Goal: Task Accomplishment & Management: Use online tool/utility

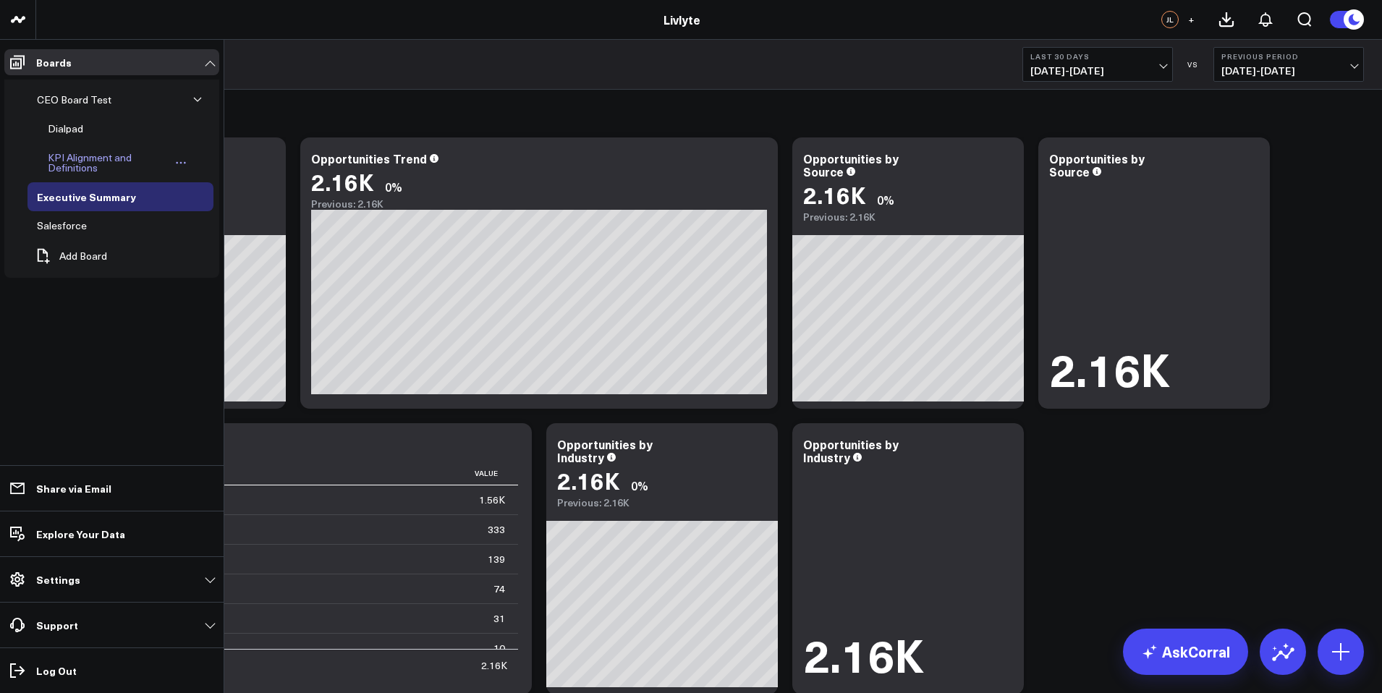
click at [141, 146] on link "KPI Alignment and Definitions" at bounding box center [117, 162] width 158 height 39
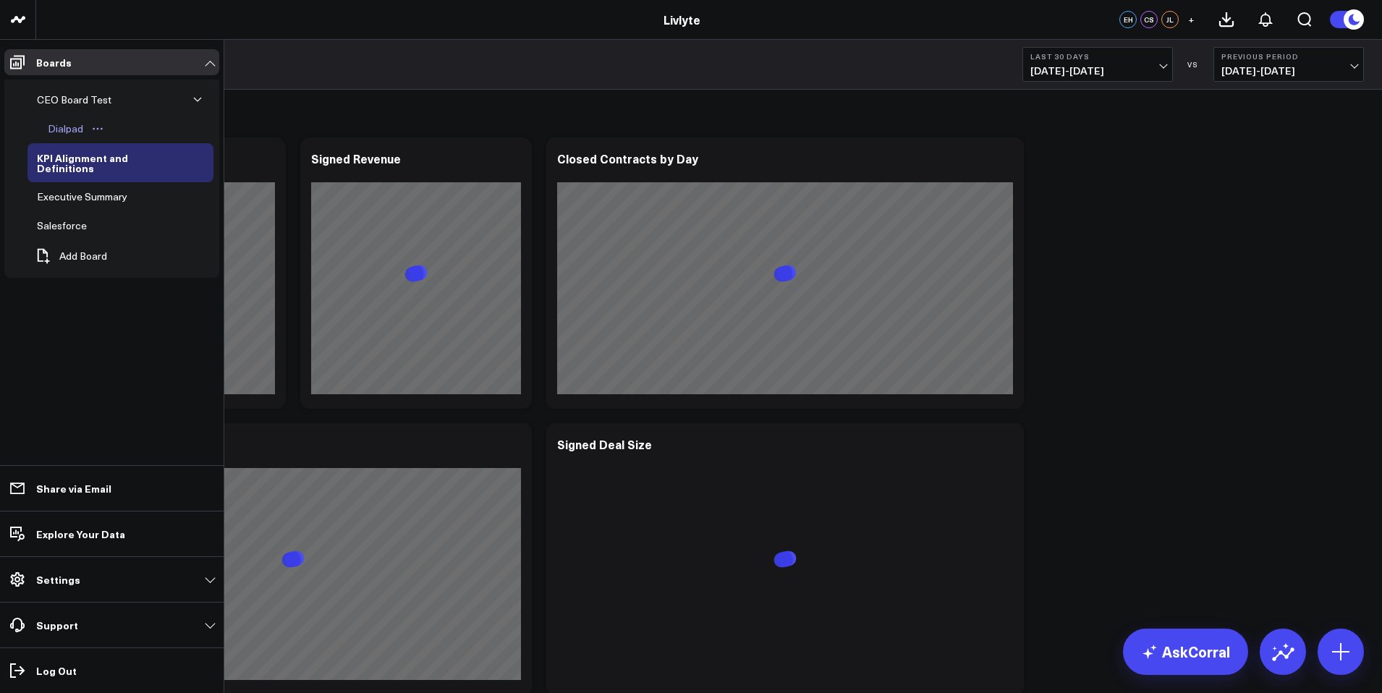
click at [82, 131] on div "Dialpad" at bounding box center [65, 128] width 43 height 17
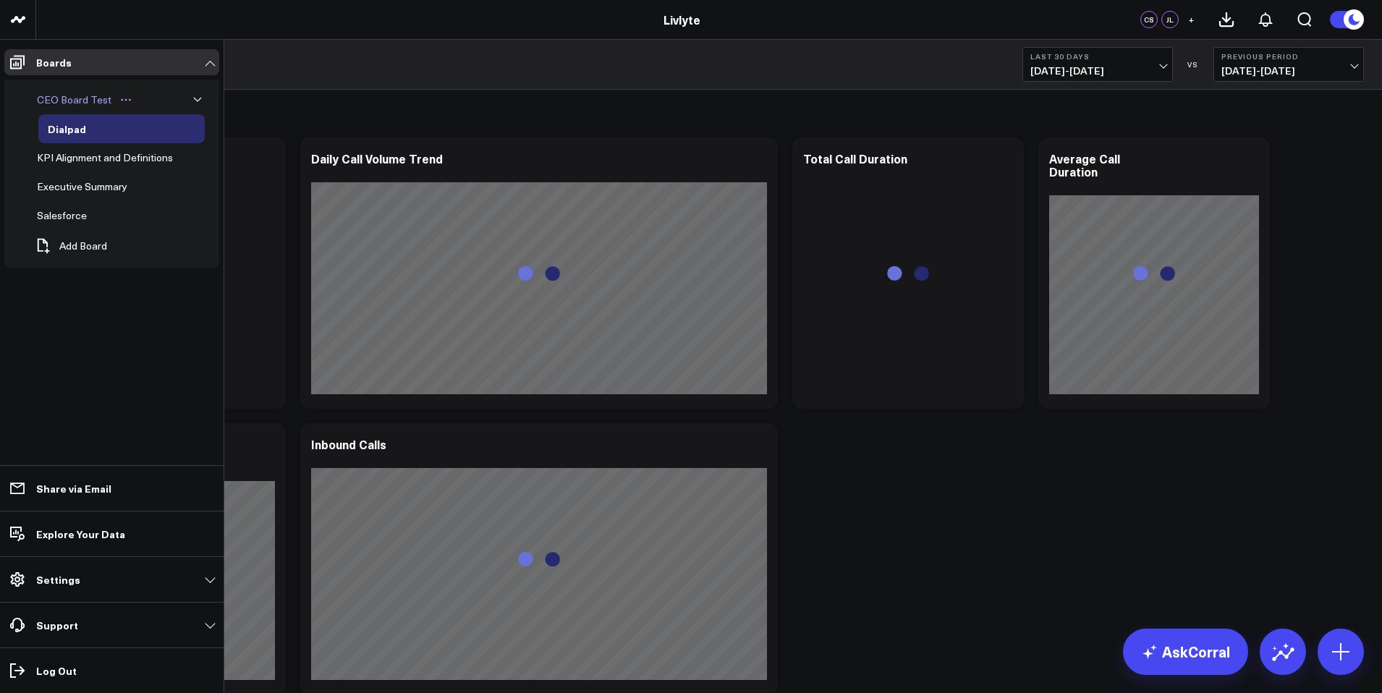
click at [77, 95] on div "CEO Board Test" at bounding box center [74, 99] width 82 height 17
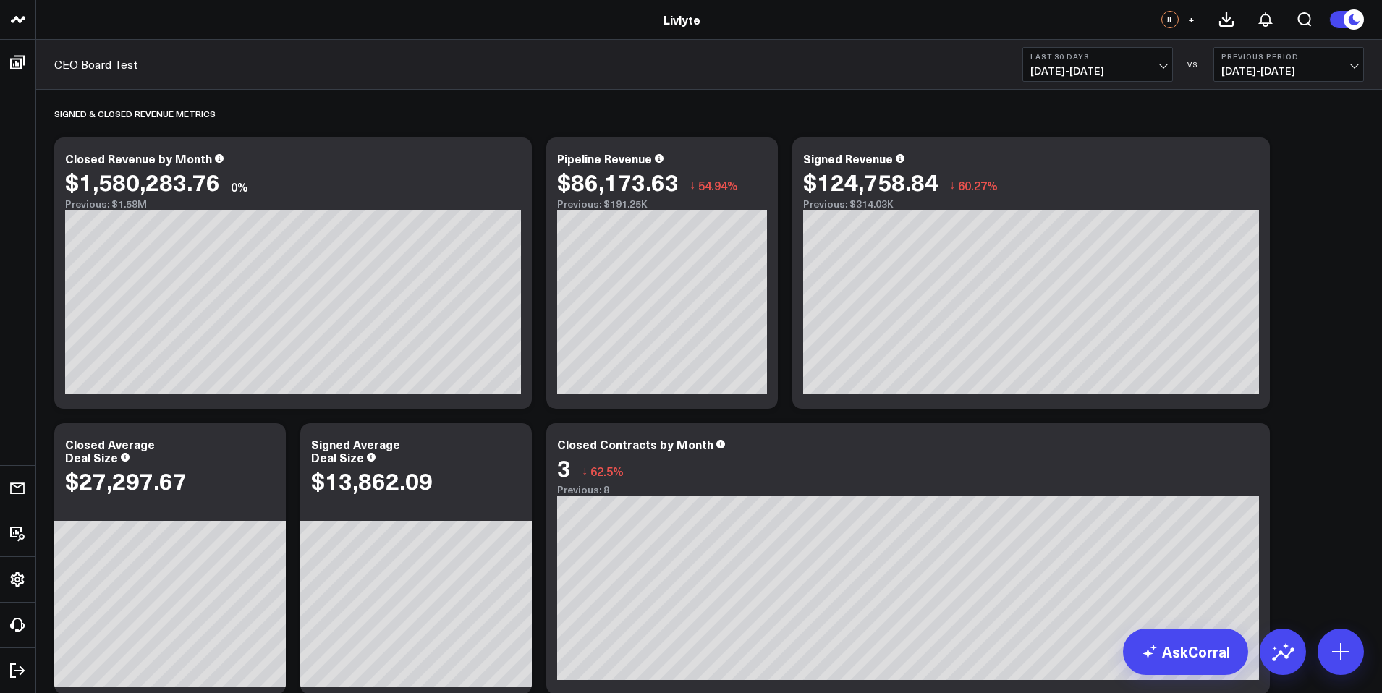
click at [1085, 78] on button "Last 30 Days [DATE] - [DATE]" at bounding box center [1097, 64] width 151 height 35
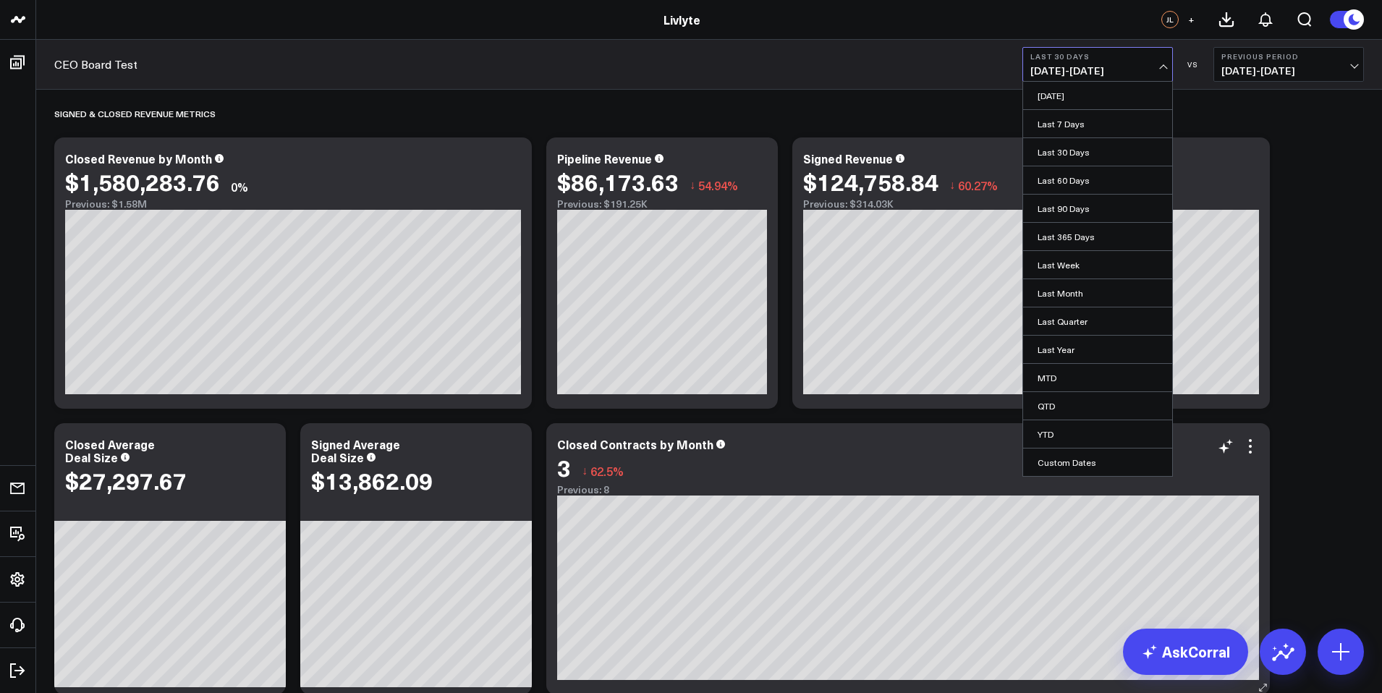
click at [1068, 425] on link "YTD" at bounding box center [1097, 433] width 149 height 27
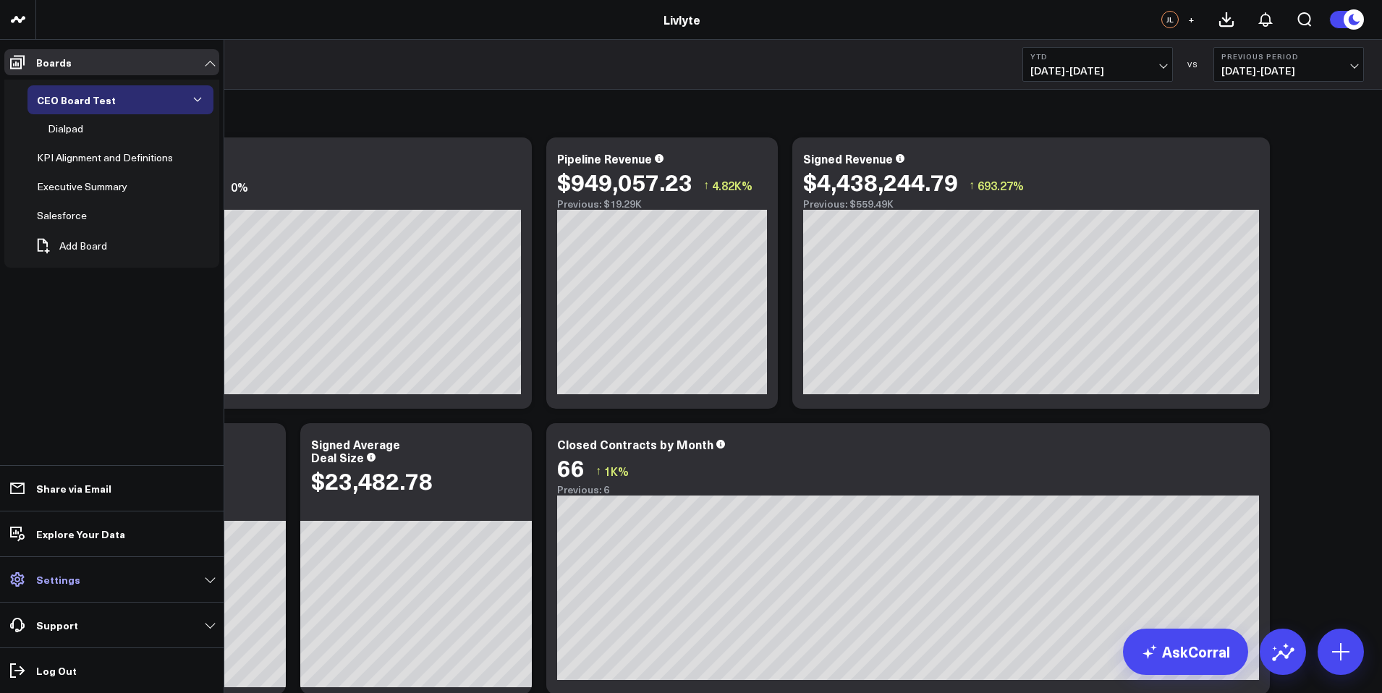
click at [28, 580] on span at bounding box center [17, 580] width 26 height 26
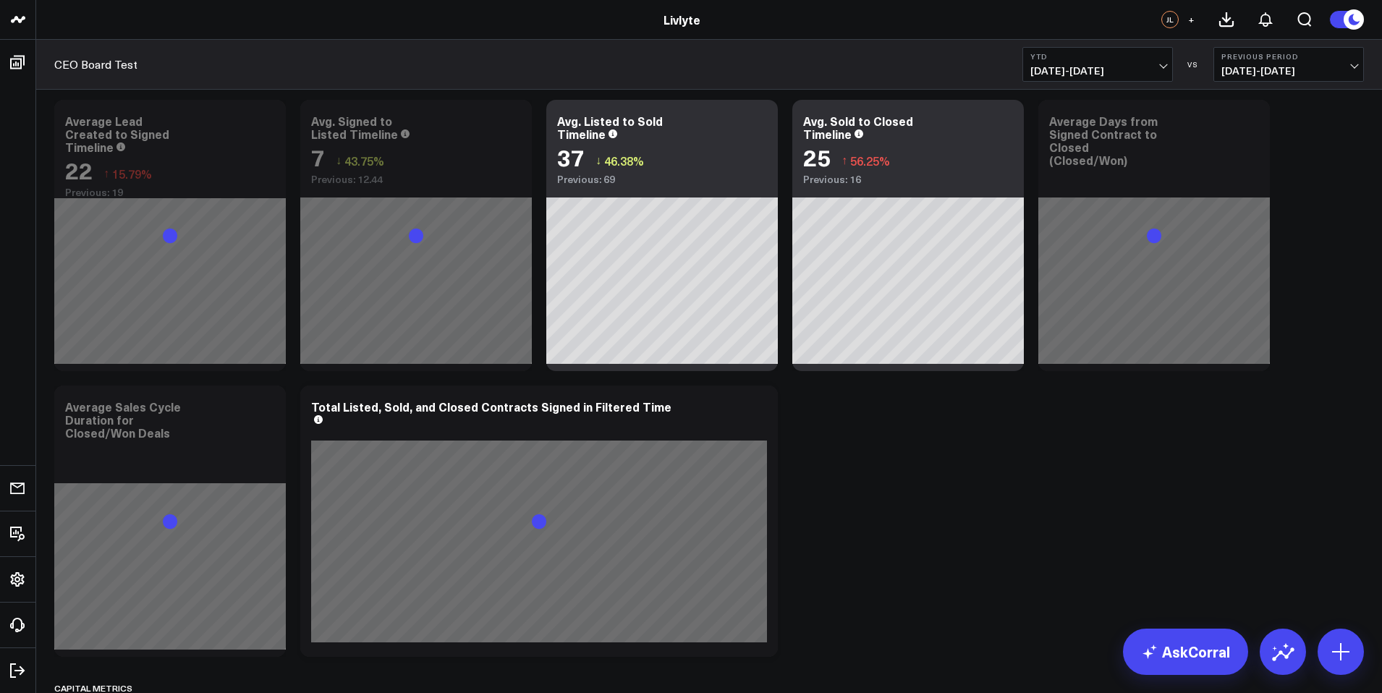
scroll to position [3018, 0]
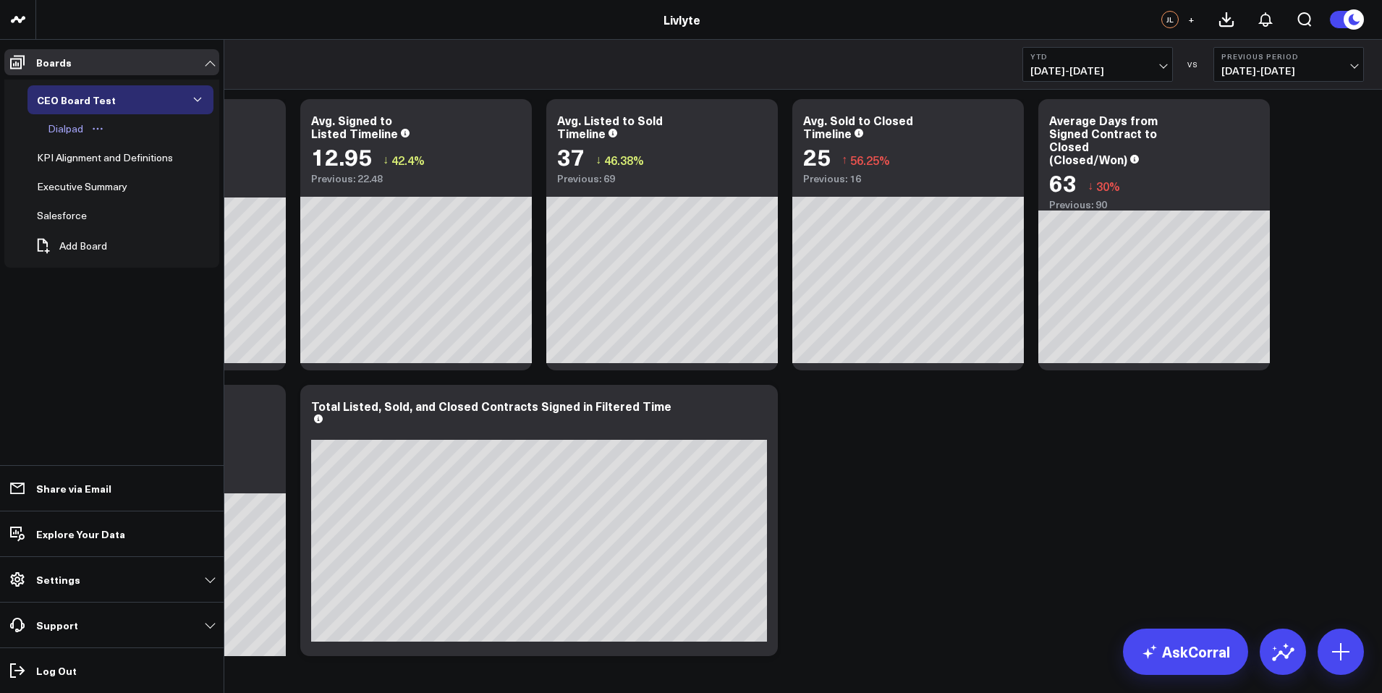
click at [94, 127] on icon "Open board menu" at bounding box center [98, 129] width 12 height 12
click at [69, 127] on div "Dialpad" at bounding box center [65, 128] width 43 height 17
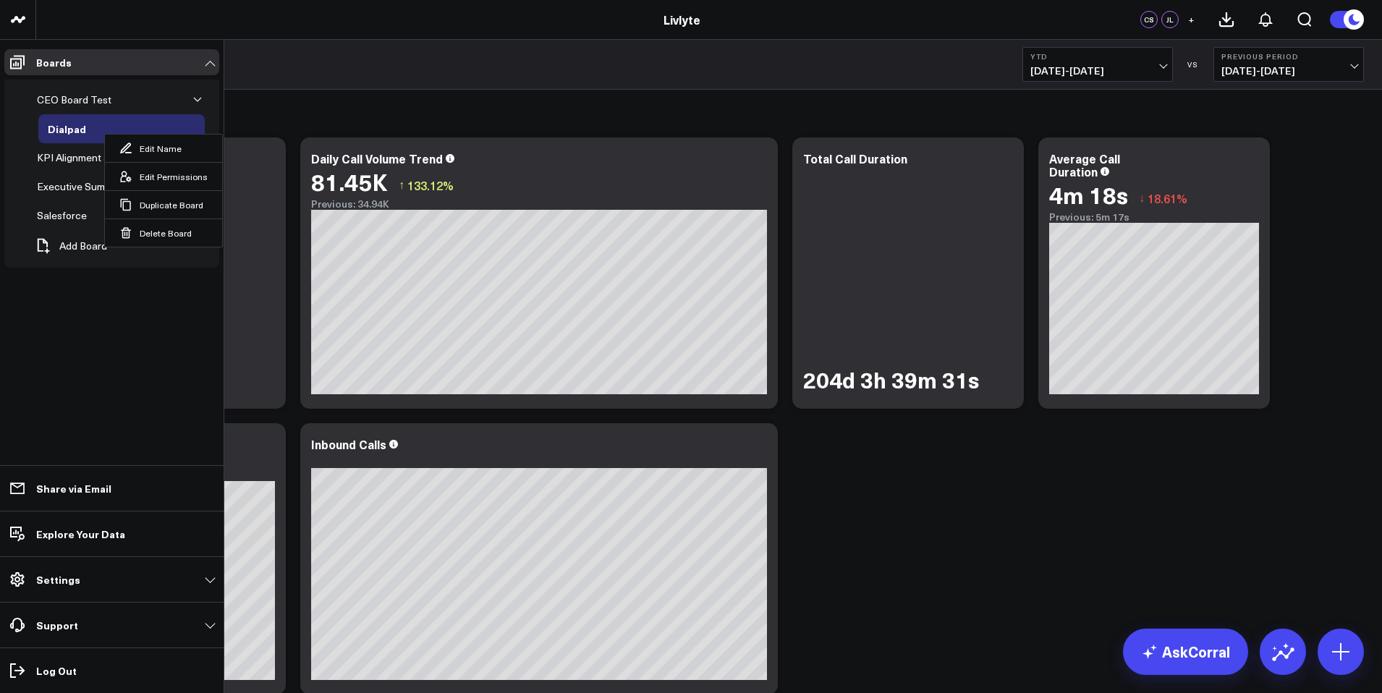
click at [82, 340] on ul "Boards CEO Board Test Dialpad Edit Name Edit Permissions Duplicate Board Delete…" at bounding box center [112, 366] width 224 height 653
click at [60, 370] on ul "Boards CEO Board Test Dialpad Edit Name Edit Permissions Duplicate Board Delete…" at bounding box center [112, 366] width 224 height 653
click at [42, 98] on div "CEO Board Test" at bounding box center [74, 99] width 82 height 17
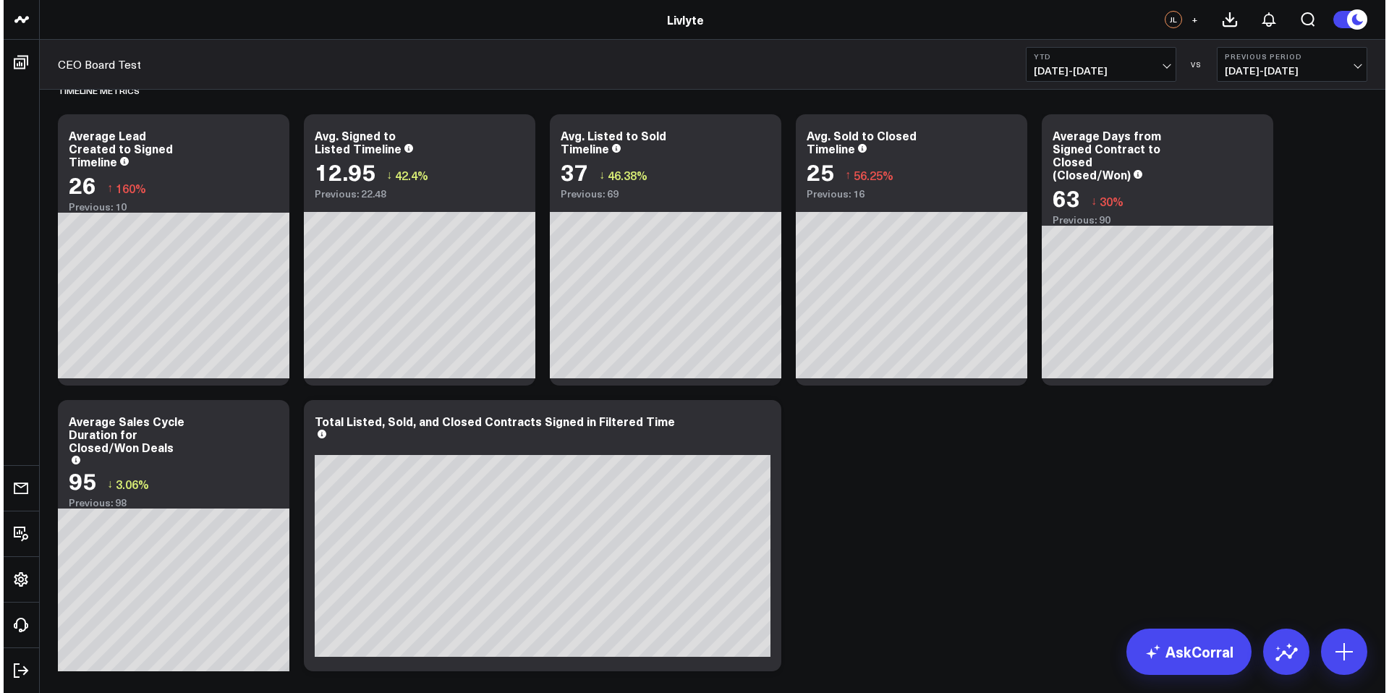
scroll to position [3002, 0]
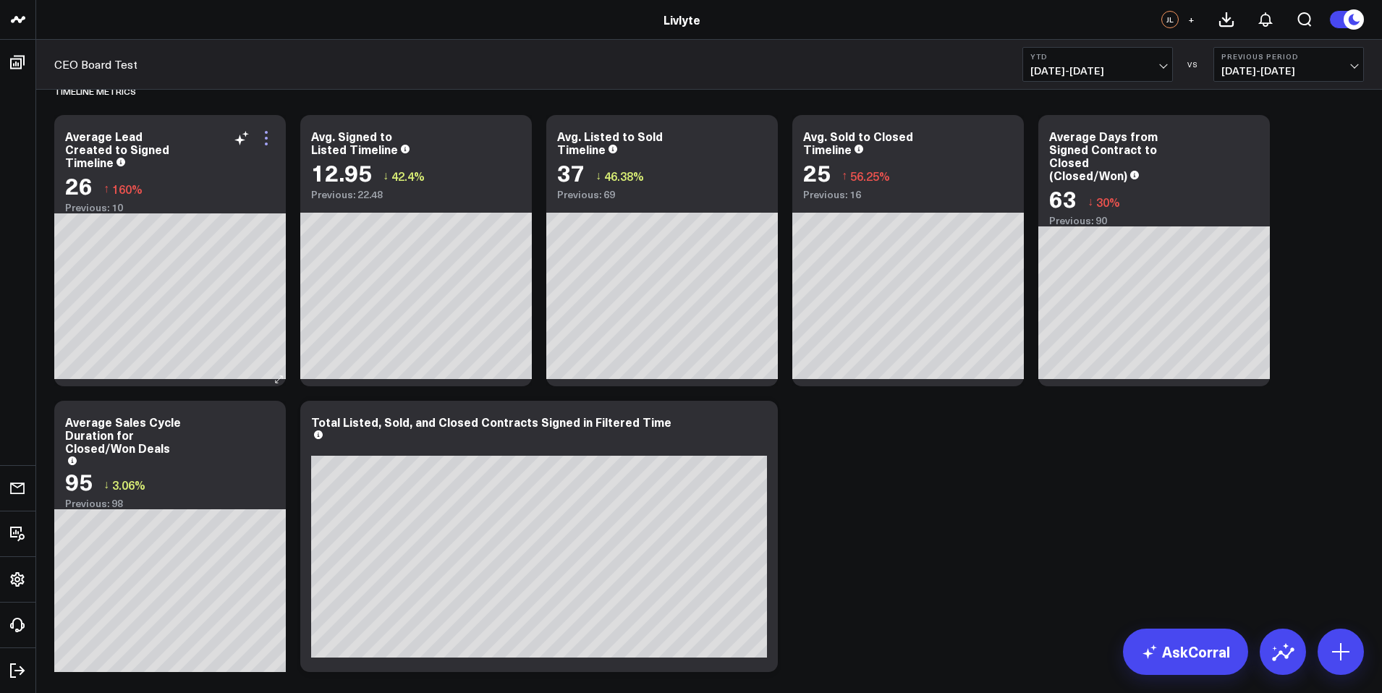
click at [264, 133] on icon at bounding box center [266, 138] width 17 height 17
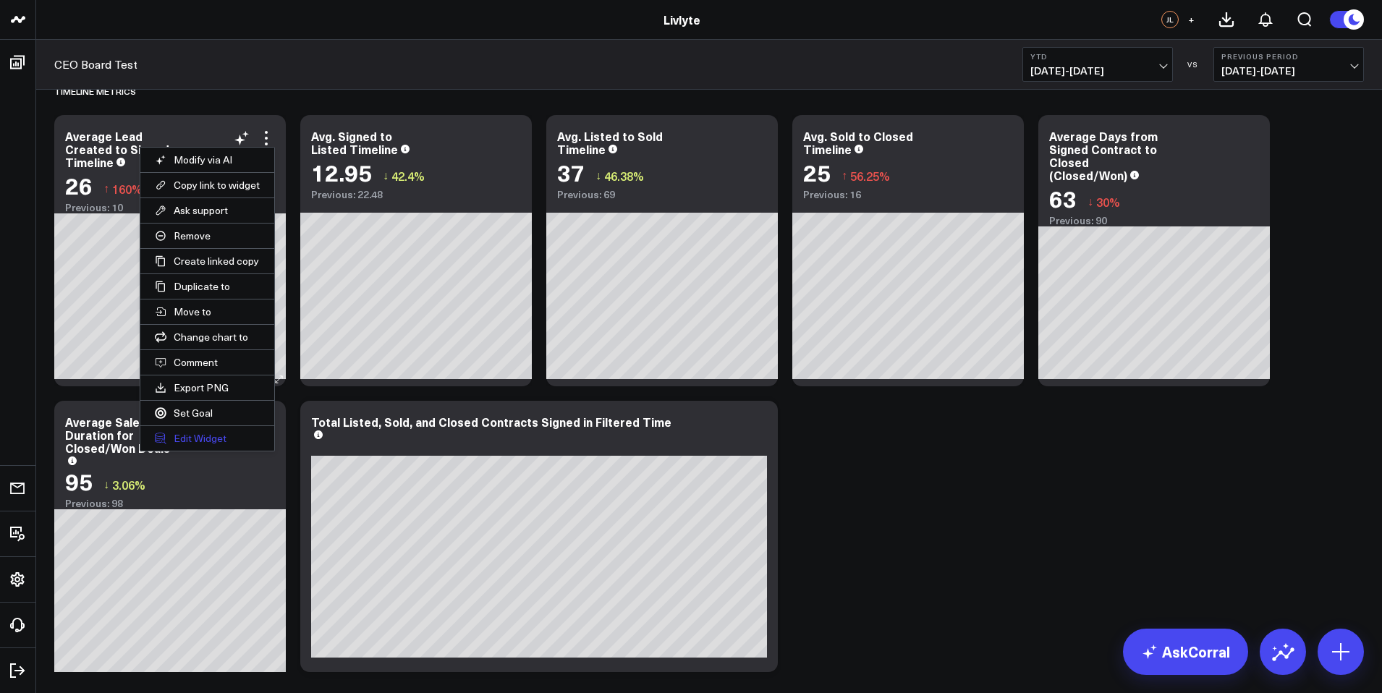
click at [230, 434] on button "Edit Widget" at bounding box center [207, 438] width 134 height 25
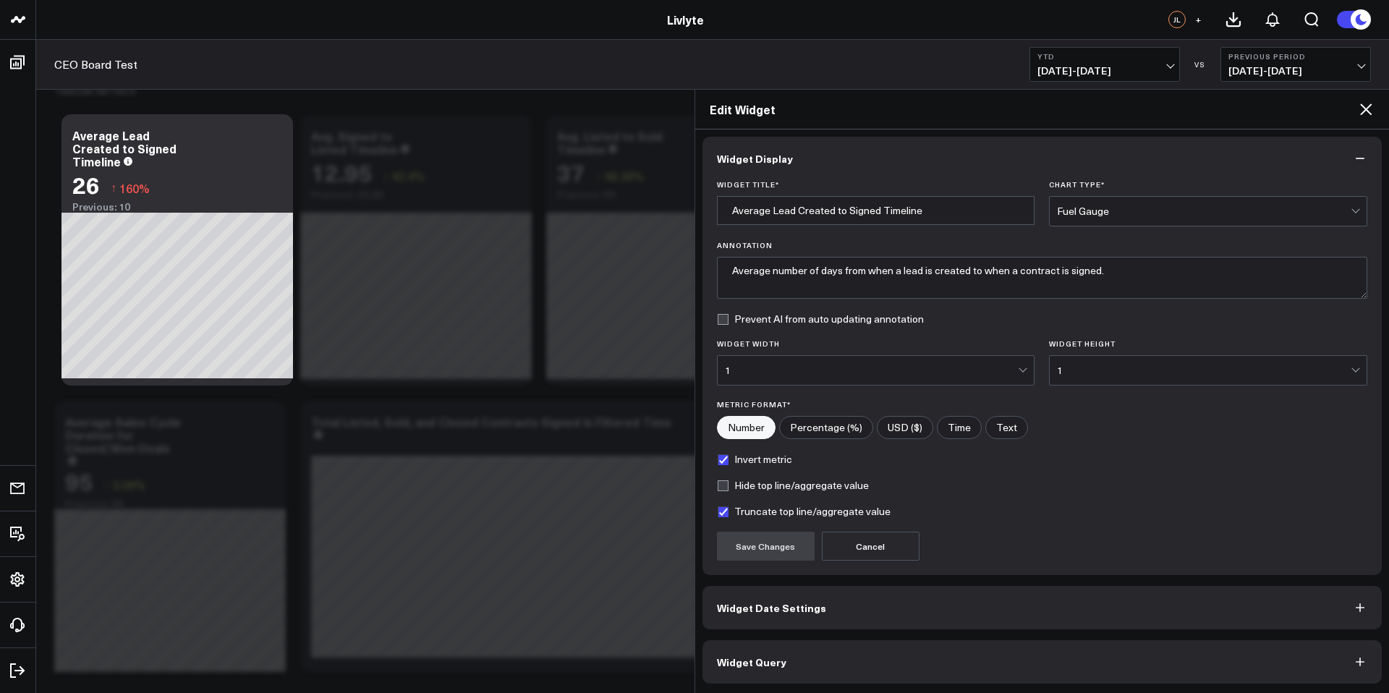
scroll to position [5, 0]
click at [842, 679] on button "Widget Query" at bounding box center [1043, 660] width 680 height 43
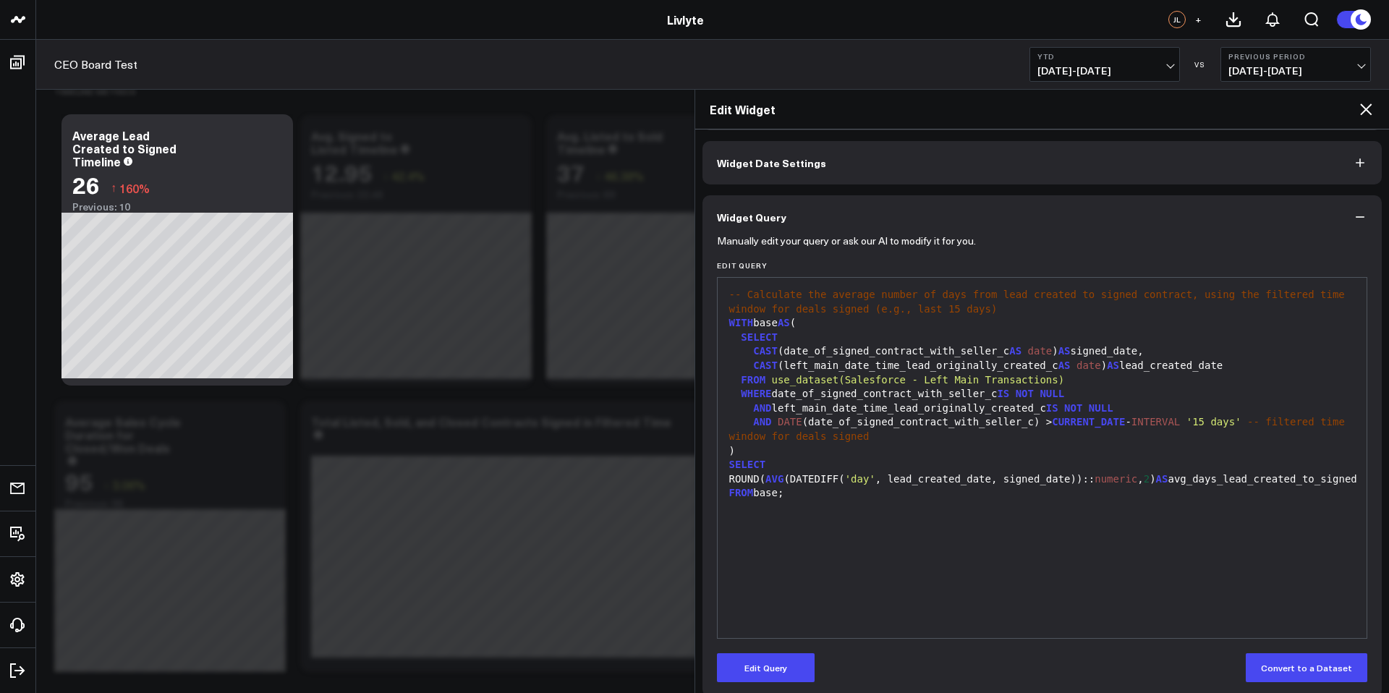
scroll to position [59, 0]
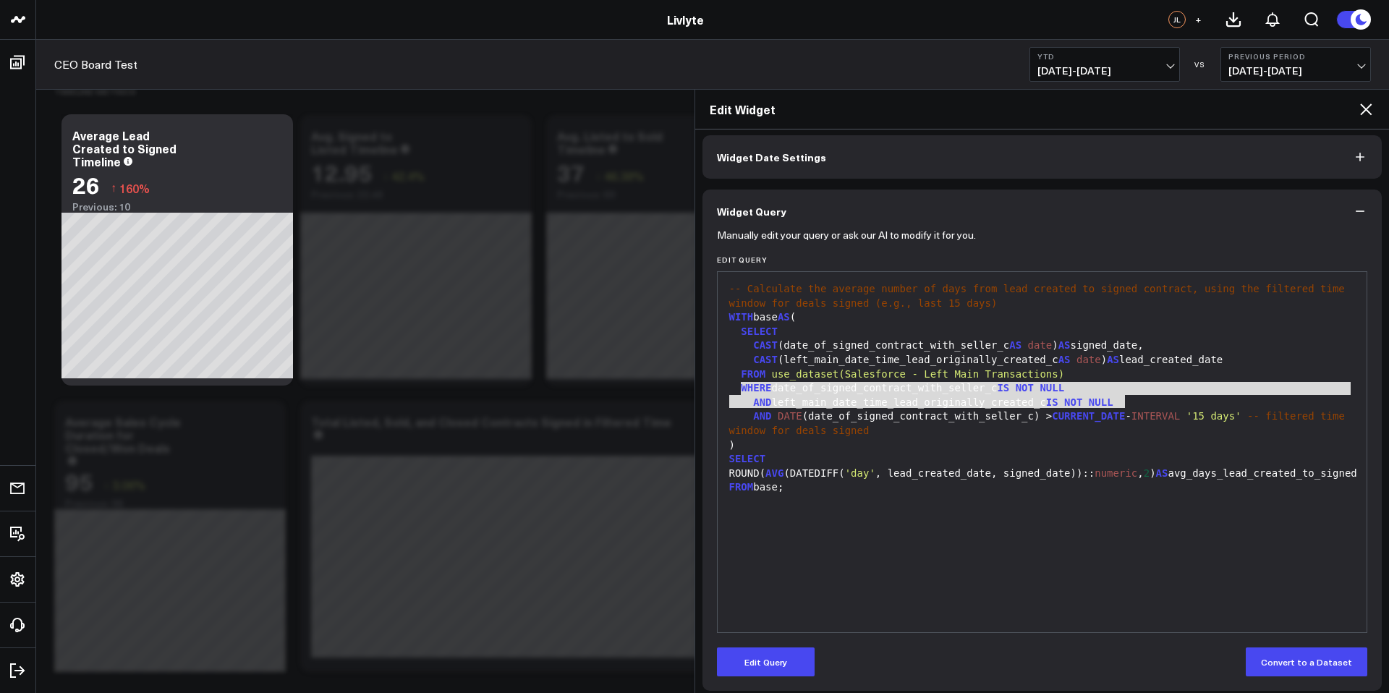
drag, startPoint x: 741, startPoint y: 386, endPoint x: 1140, endPoint y: 407, distance: 400.0
click at [1140, 407] on div "-- Calculate the average number of days from lead created to signed contract, u…" at bounding box center [1042, 452] width 635 height 346
click at [1362, 107] on icon at bounding box center [1365, 109] width 17 height 17
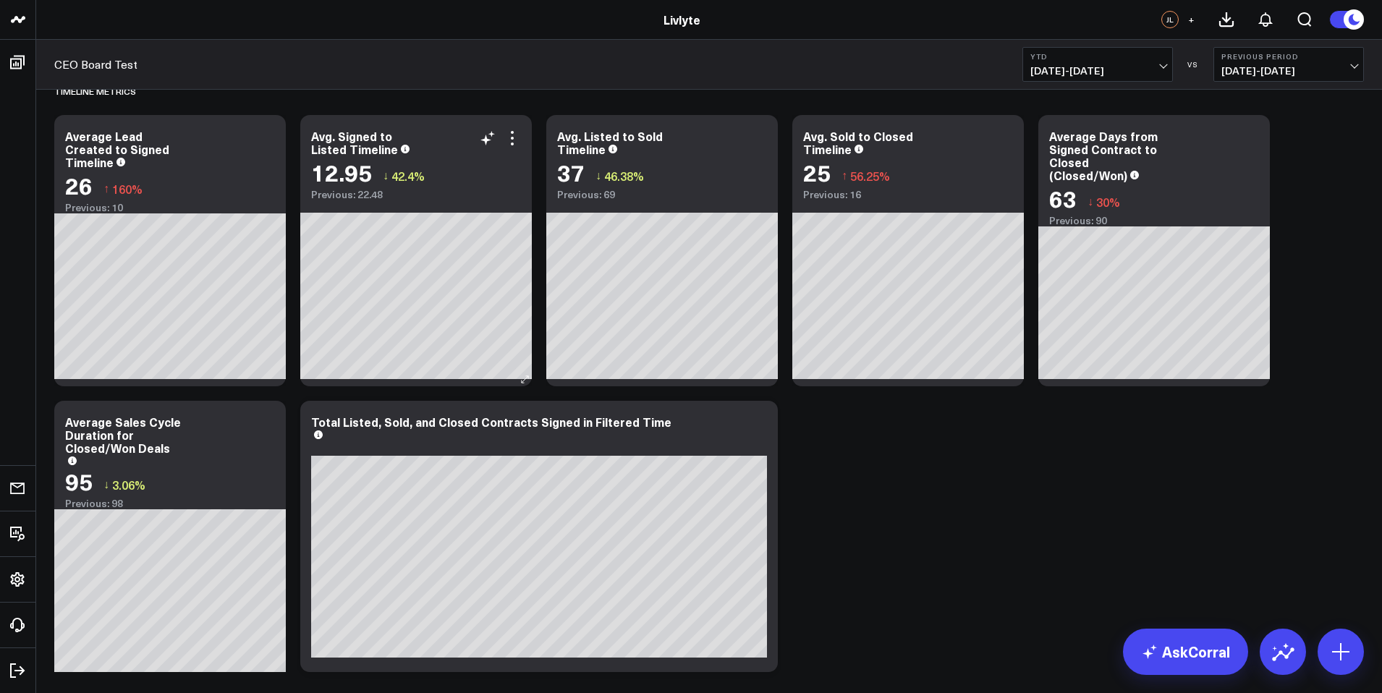
click at [529, 375] on icon at bounding box center [525, 379] width 11 height 11
click at [505, 137] on icon at bounding box center [512, 138] width 17 height 17
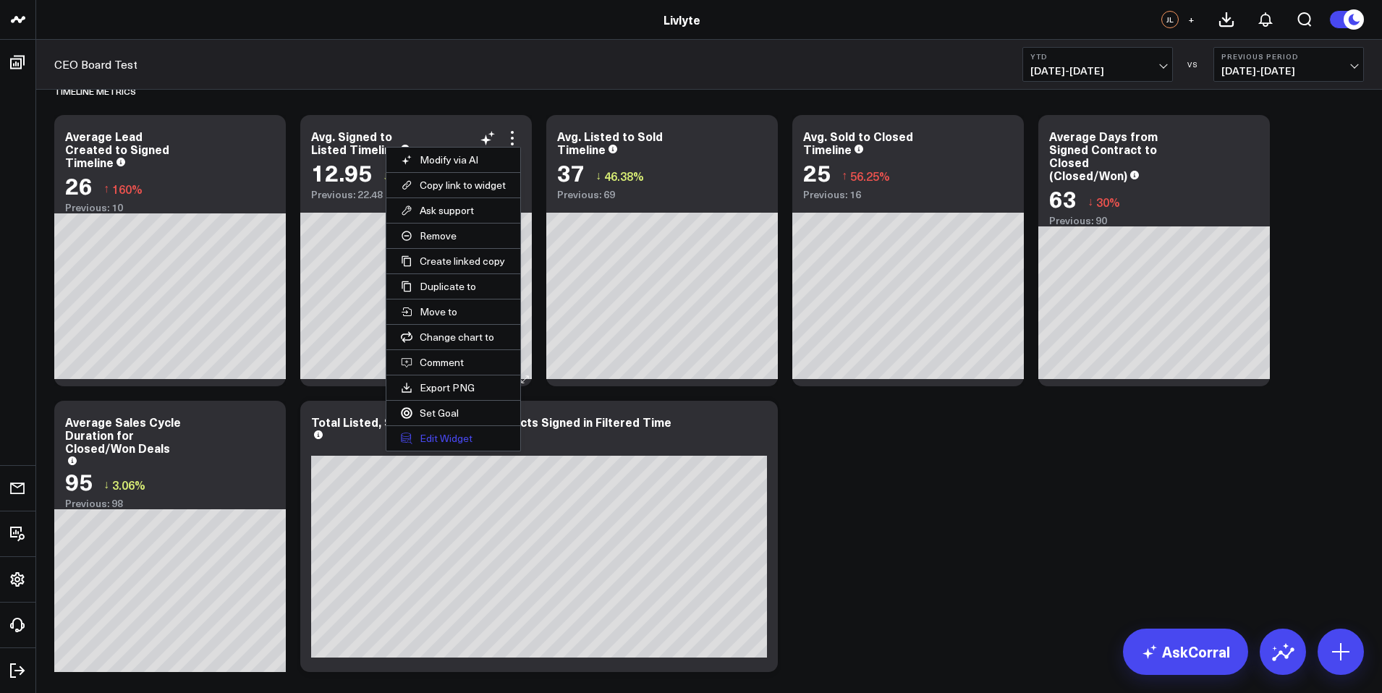
click at [465, 436] on button "Edit Widget" at bounding box center [453, 438] width 134 height 25
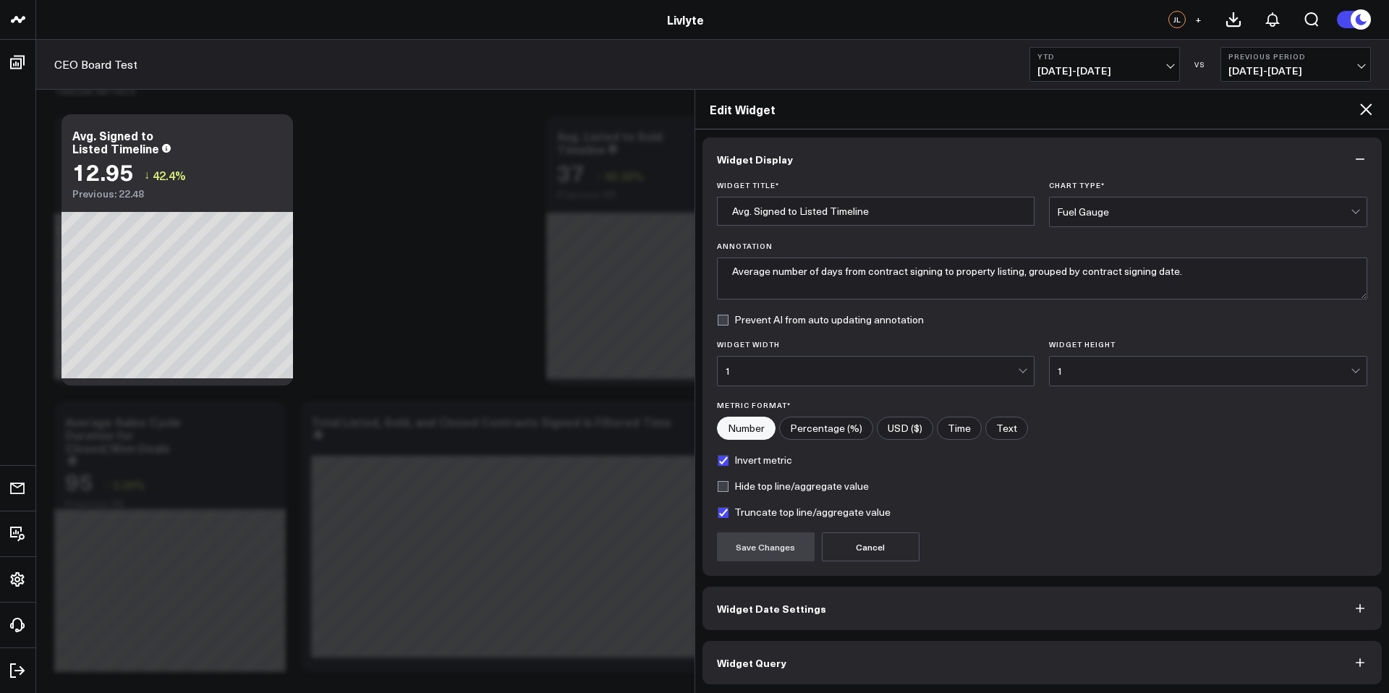
click at [904, 664] on button "Widget Query" at bounding box center [1043, 662] width 680 height 43
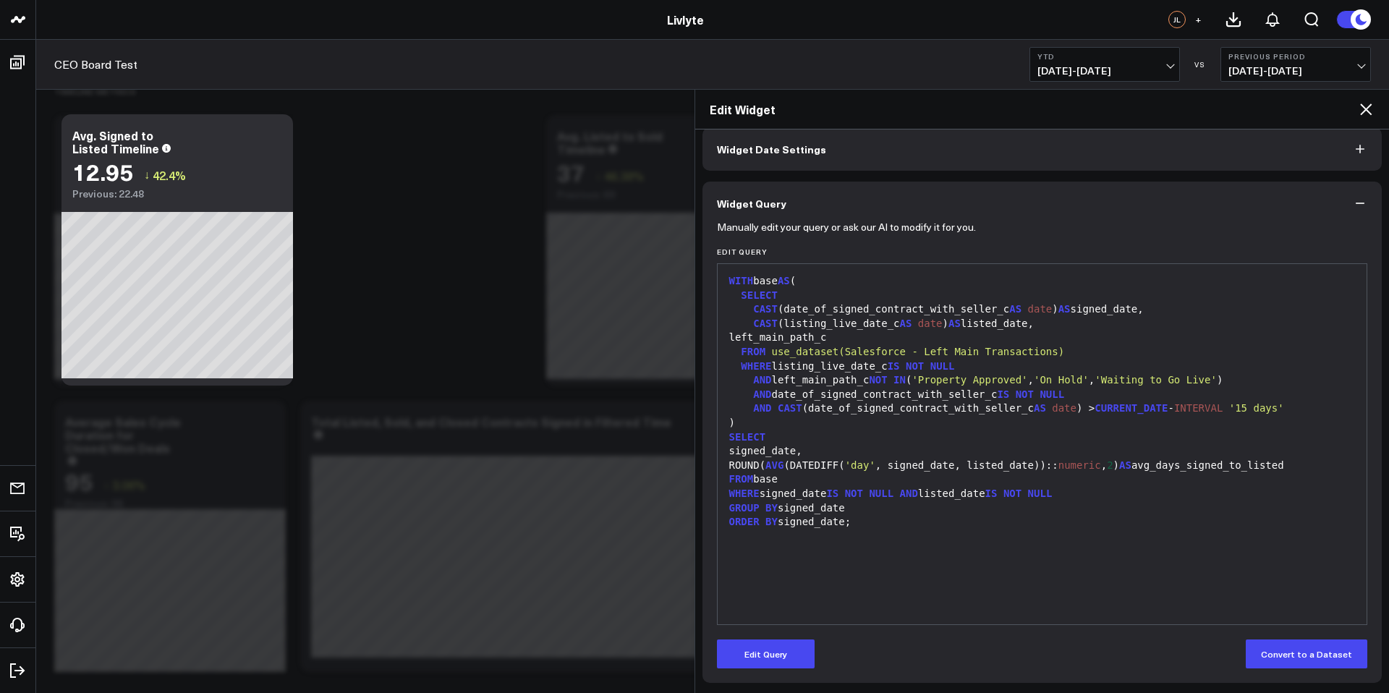
scroll to position [68, 0]
drag, startPoint x: 1253, startPoint y: 406, endPoint x: 1295, endPoint y: 405, distance: 42.0
click at [1284, 405] on span "'15 days'" at bounding box center [1256, 408] width 55 height 12
click at [1289, 441] on div "SELECT" at bounding box center [1042, 437] width 635 height 14
click at [807, 417] on div ")" at bounding box center [1042, 422] width 635 height 14
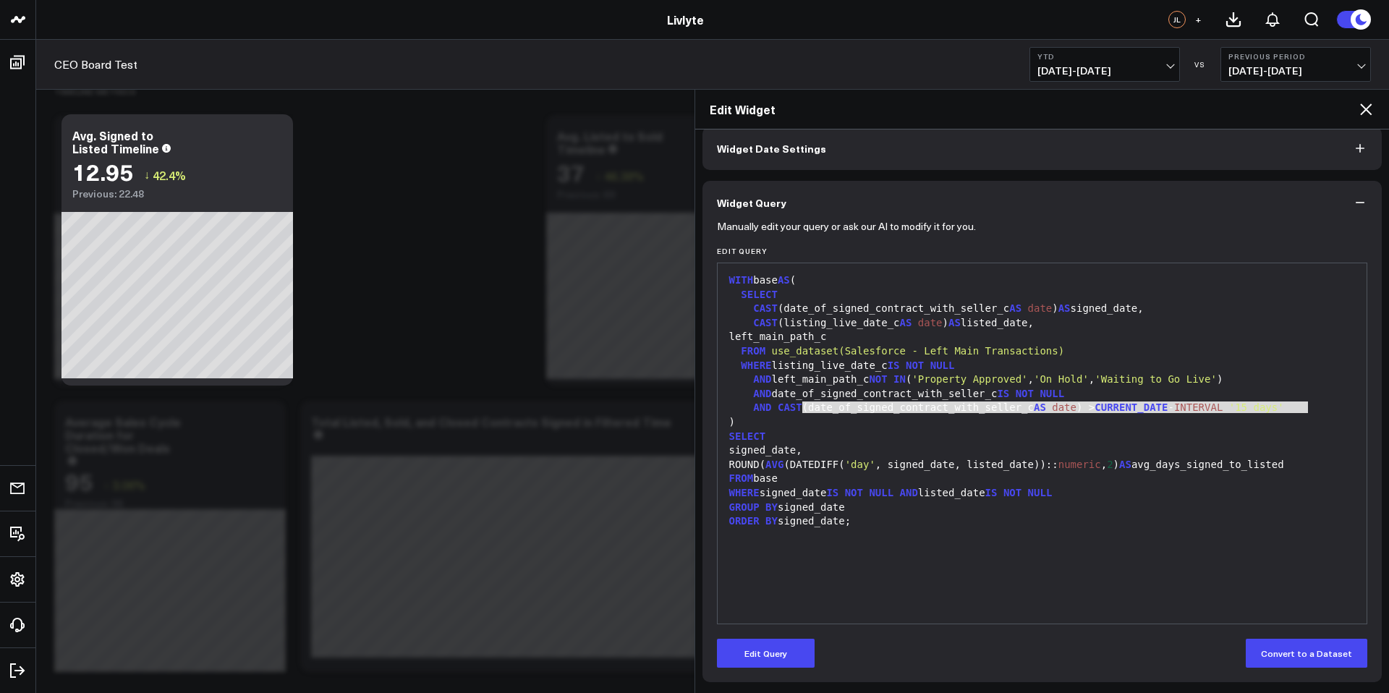
drag, startPoint x: 804, startPoint y: 407, endPoint x: 1309, endPoint y: 410, distance: 505.1
click at [1309, 410] on div "AND CAST (date_of_signed_contract_with_seller_c AS date ) > CURRENT_DATE - INTE…" at bounding box center [1042, 408] width 635 height 14
drag, startPoint x: 1251, startPoint y: 219, endPoint x: 1260, endPoint y: 221, distance: 9.2
click at [1252, 219] on button "Widget Query" at bounding box center [1043, 202] width 680 height 43
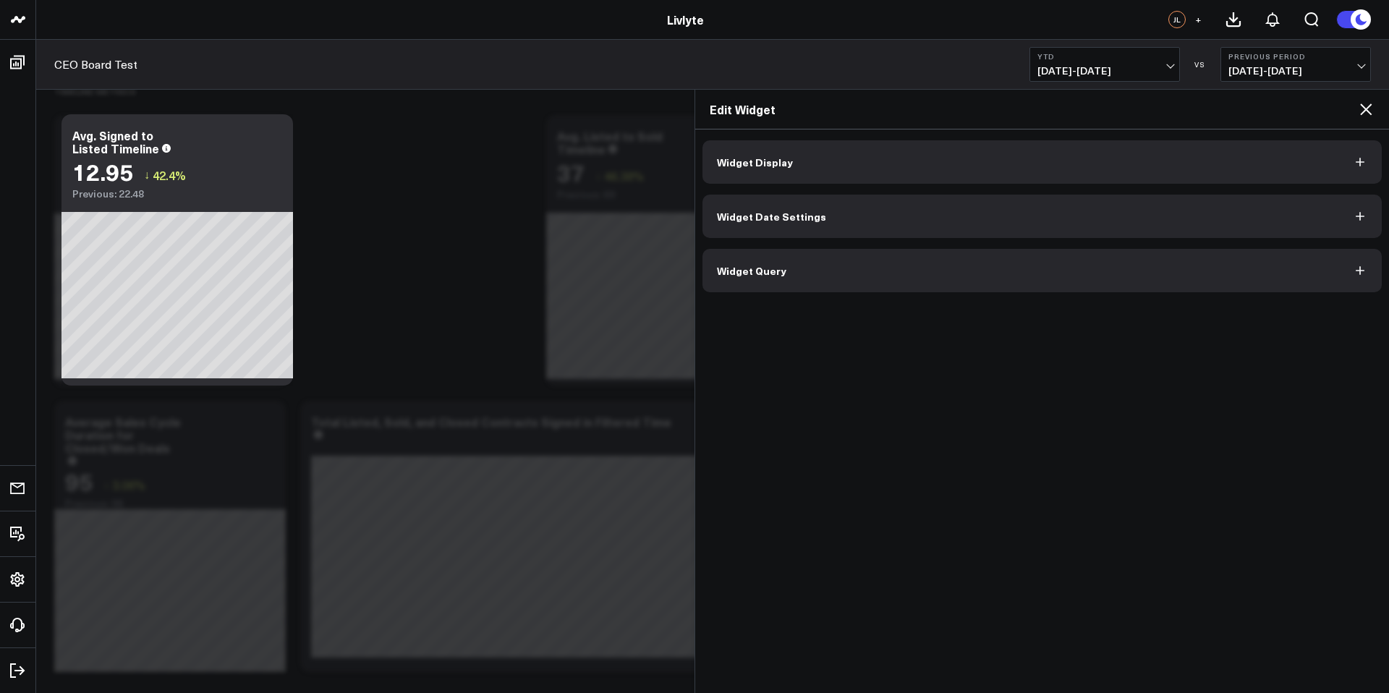
click at [1221, 272] on button "Widget Query" at bounding box center [1043, 270] width 680 height 43
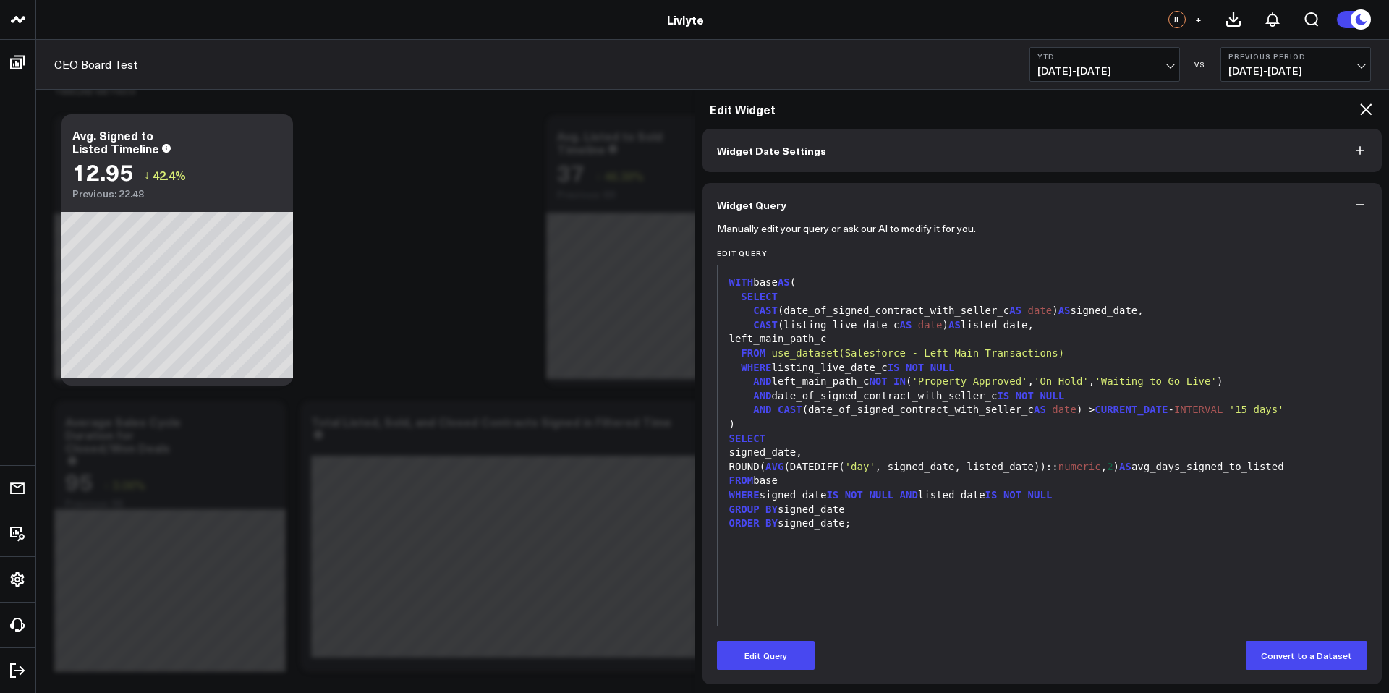
scroll to position [68, 0]
drag, startPoint x: 1182, startPoint y: 404, endPoint x: 1095, endPoint y: 410, distance: 87.7
click at [1095, 410] on div "AND CAST (date_of_signed_contract_with_seller_c AS date ) > CURRENT_DATE - INTE…" at bounding box center [1042, 408] width 635 height 14
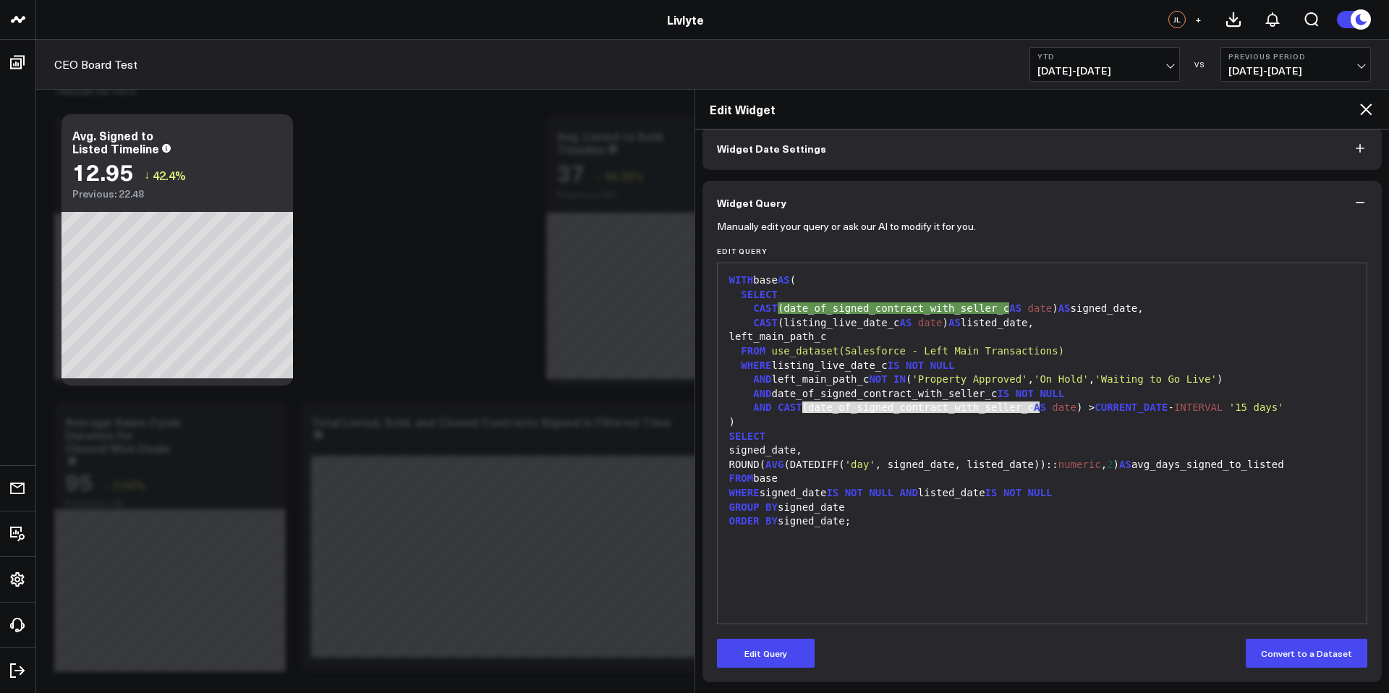
drag, startPoint x: 804, startPoint y: 410, endPoint x: 1038, endPoint y: 410, distance: 233.7
click at [1038, 410] on div "AND CAST (date_of_signed_contract_with_seller_c AS date ) > CURRENT_DATE - INTE…" at bounding box center [1042, 408] width 635 height 14
click at [1026, 420] on div ")" at bounding box center [1042, 422] width 635 height 14
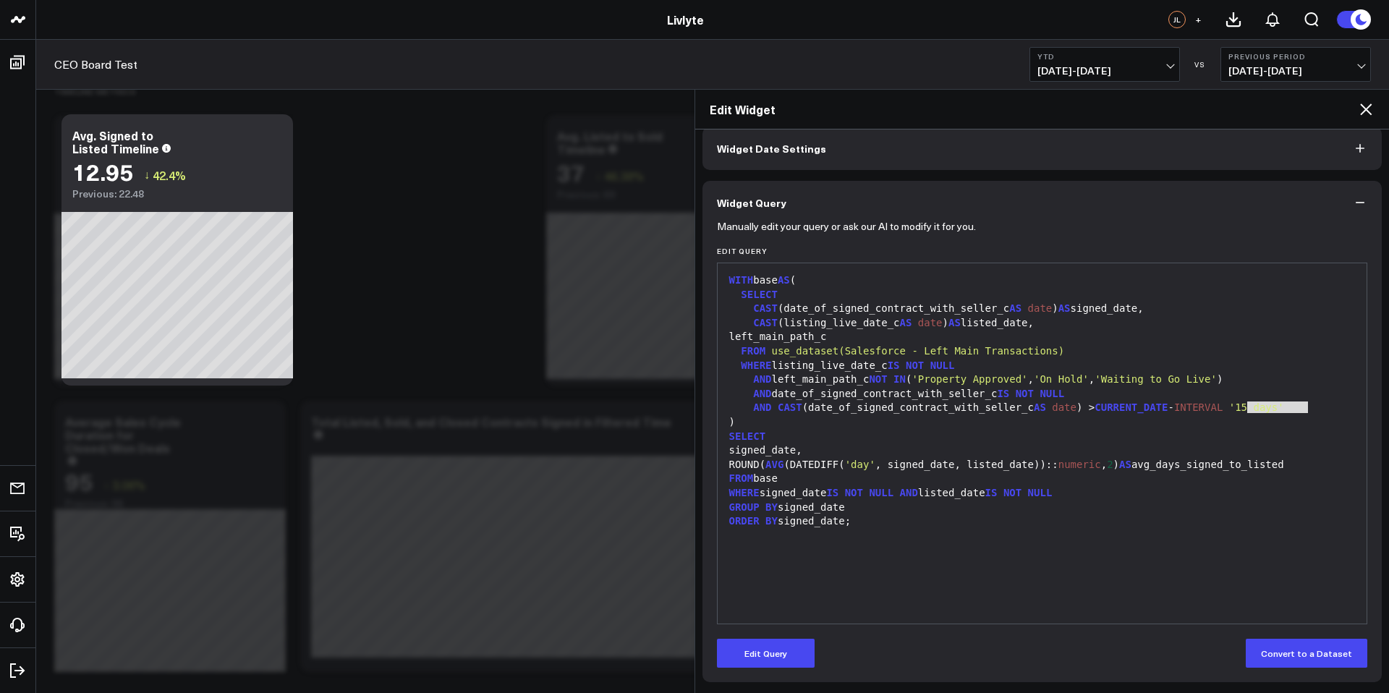
drag, startPoint x: 1309, startPoint y: 407, endPoint x: 1249, endPoint y: 408, distance: 60.1
click at [1249, 408] on div "AND CAST (date_of_signed_contract_with_seller_c AS date ) > CURRENT_DATE - INTE…" at bounding box center [1042, 408] width 635 height 14
click at [771, 655] on button "Edit Query" at bounding box center [766, 653] width 98 height 29
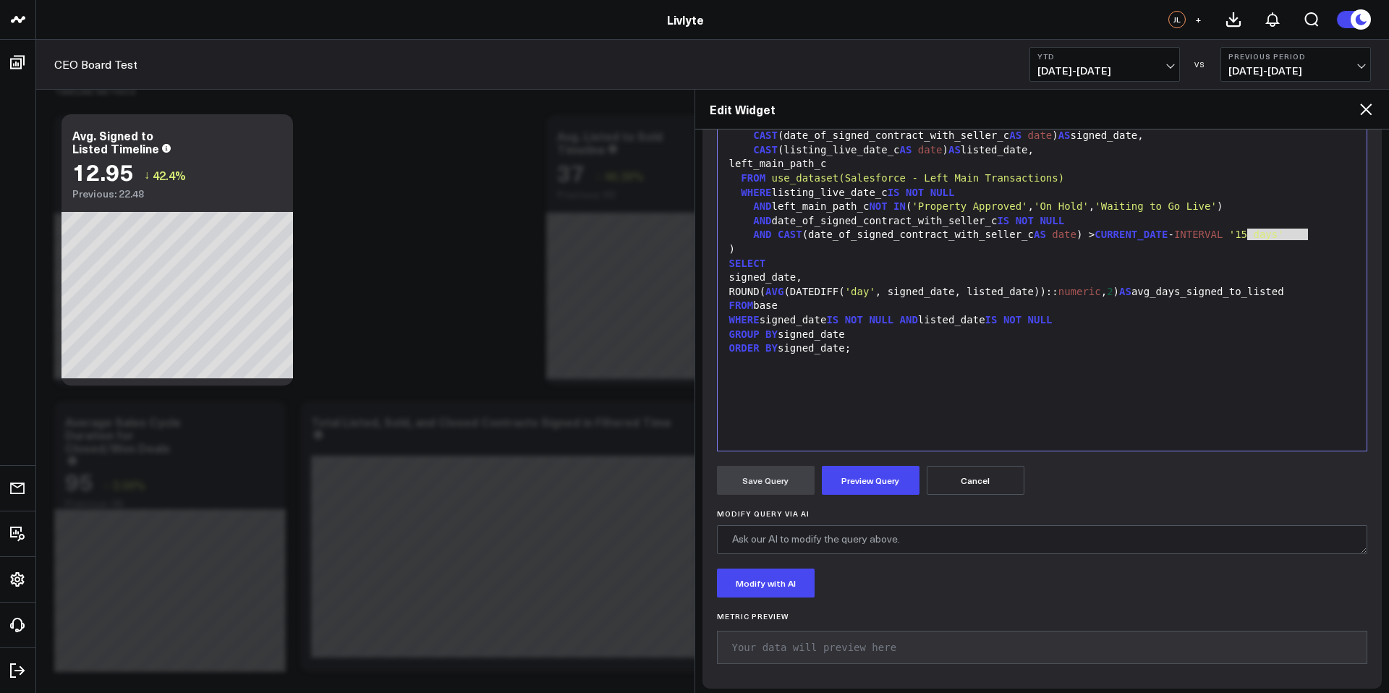
scroll to position [247, 0]
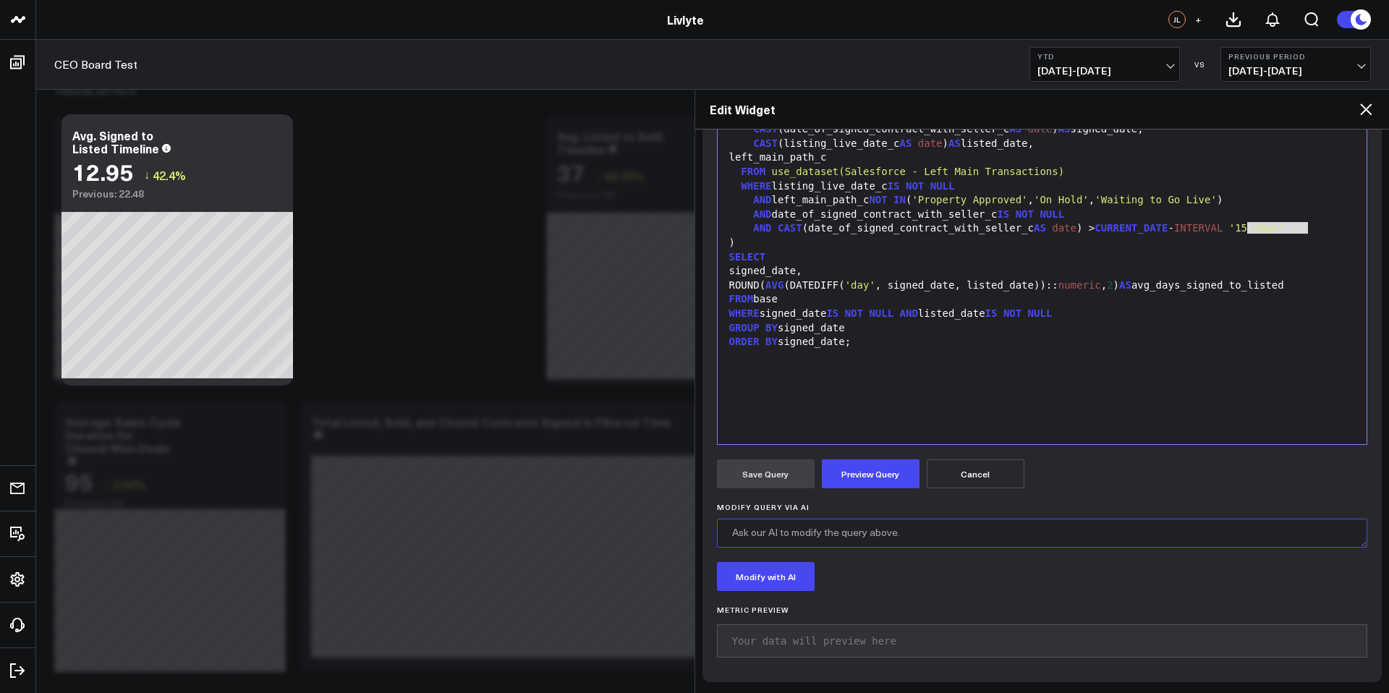
click at [843, 539] on textarea "Modify Query via AI" at bounding box center [1042, 533] width 651 height 29
drag, startPoint x: 757, startPoint y: 506, endPoint x: 826, endPoint y: 510, distance: 69.6
click at [826, 510] on div "Manually edit your query or ask our AI to modify it for you. Edit Query 99 1 2 …" at bounding box center [1043, 363] width 680 height 637
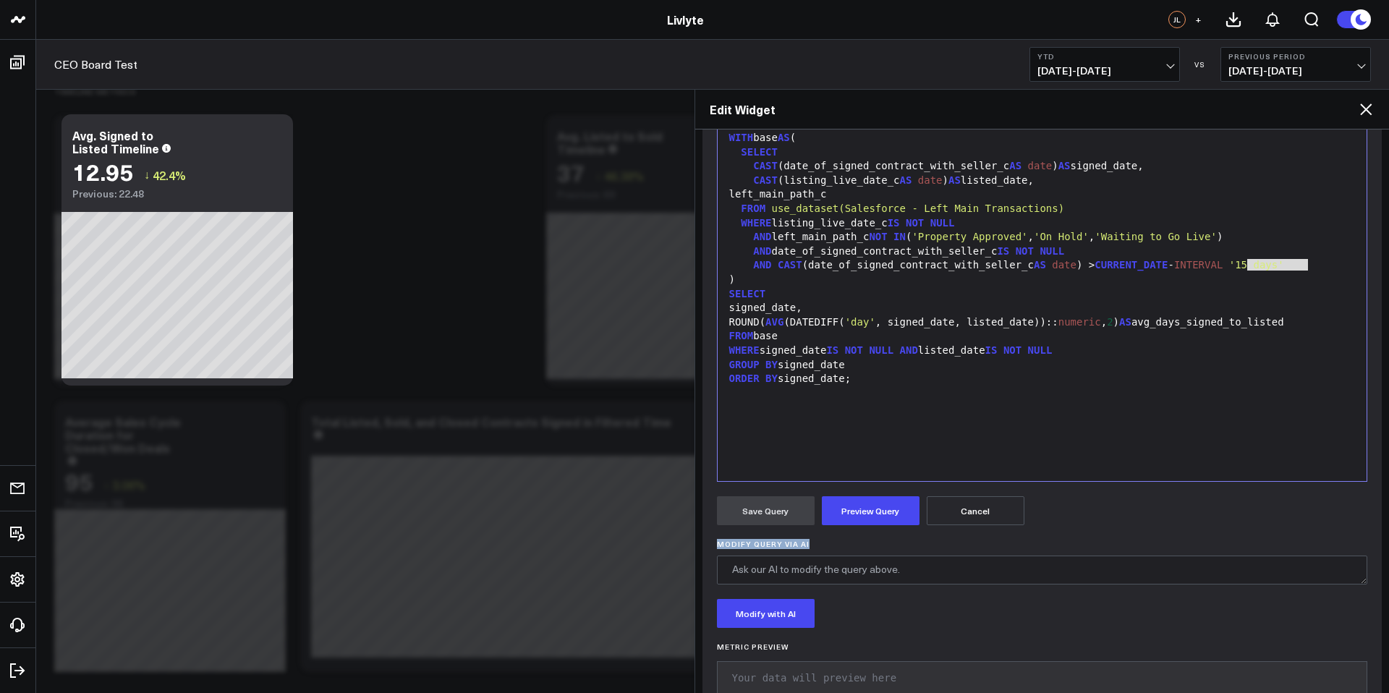
scroll to position [211, 0]
click at [818, 561] on textarea "Modify Query via AI" at bounding box center [1042, 569] width 651 height 29
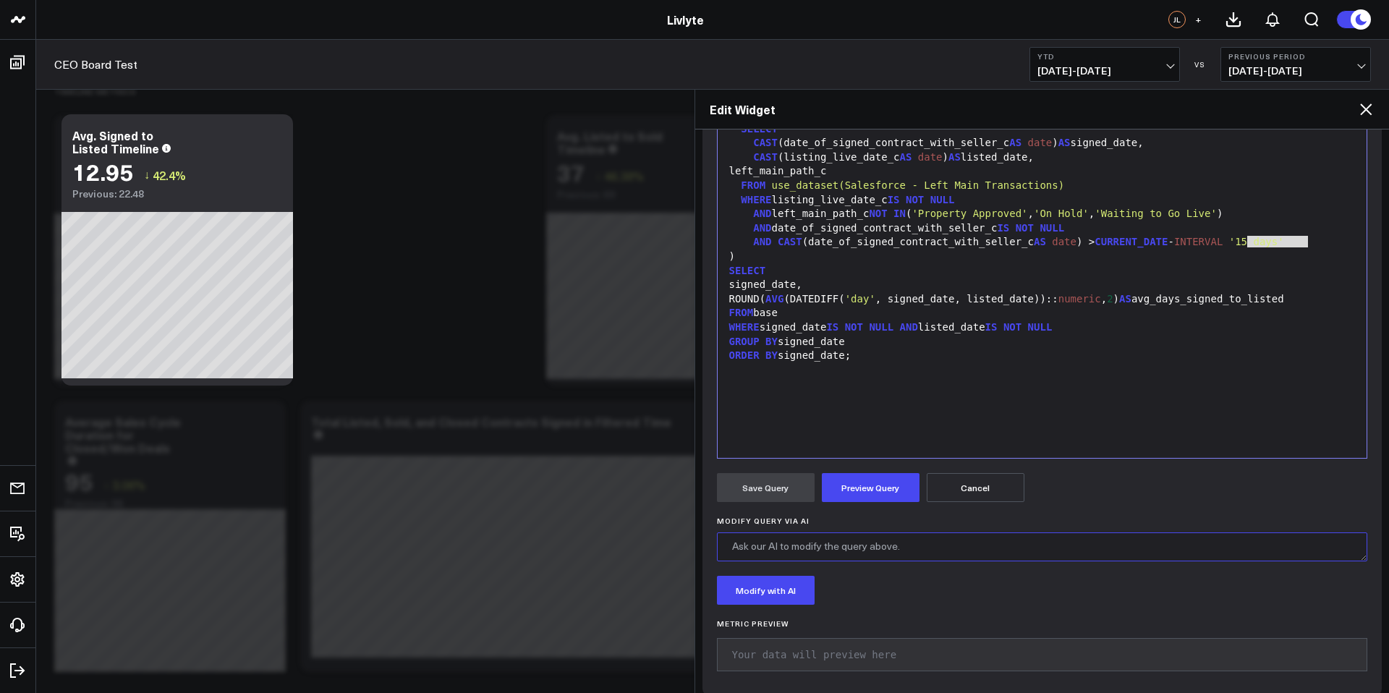
scroll to position [247, 0]
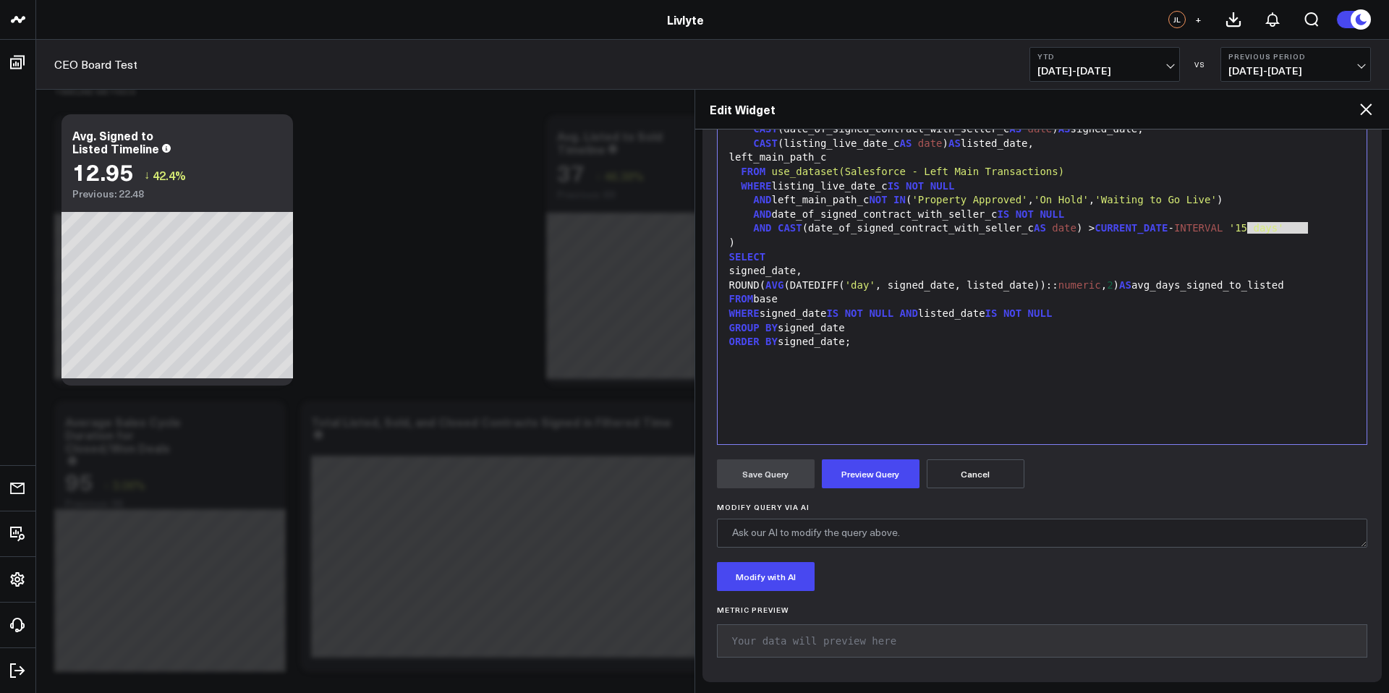
drag, startPoint x: 769, startPoint y: 510, endPoint x: 720, endPoint y: 509, distance: 49.2
click at [720, 509] on div "Modify Query via AI" at bounding box center [1042, 525] width 651 height 45
click at [881, 536] on textarea "Modify Query via AI" at bounding box center [1042, 533] width 651 height 29
click at [1137, 472] on div "Save Query Preview Query Cancel" at bounding box center [1042, 473] width 651 height 29
click at [960, 475] on button "Cancel" at bounding box center [976, 473] width 98 height 29
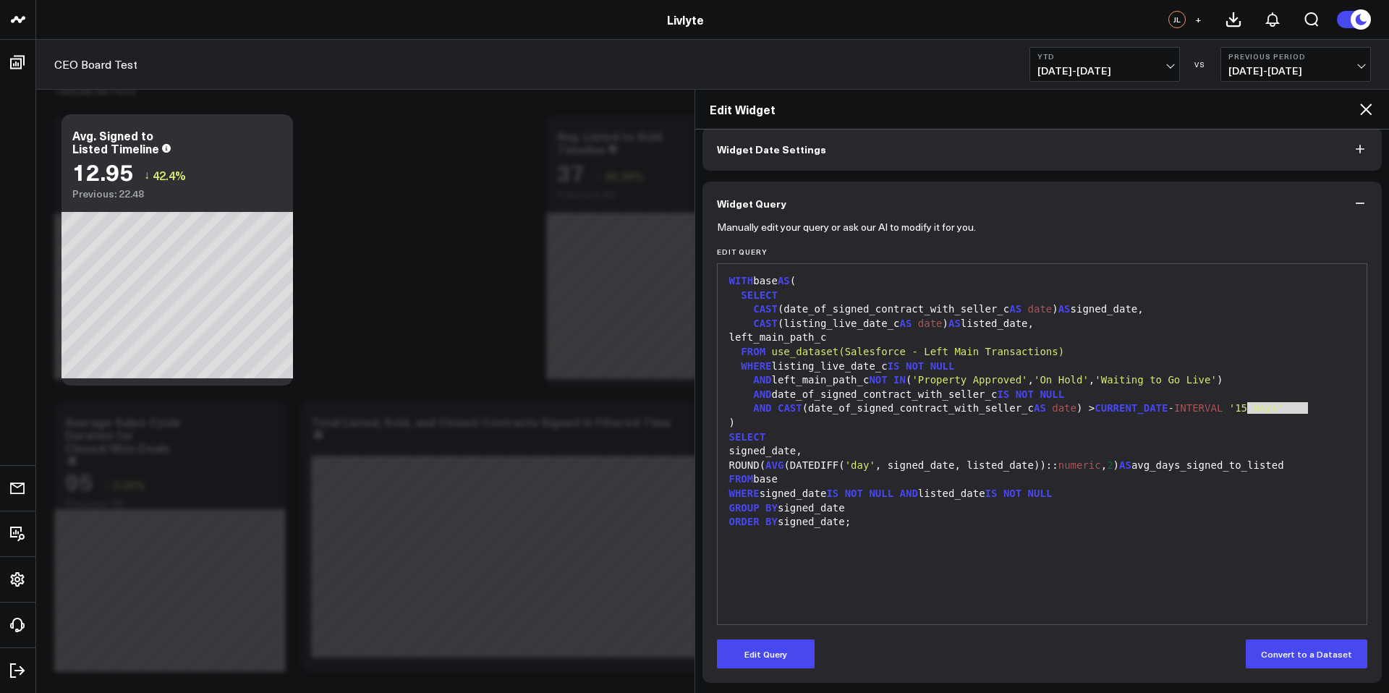
scroll to position [68, 0]
click at [1369, 109] on icon at bounding box center [1365, 109] width 17 height 17
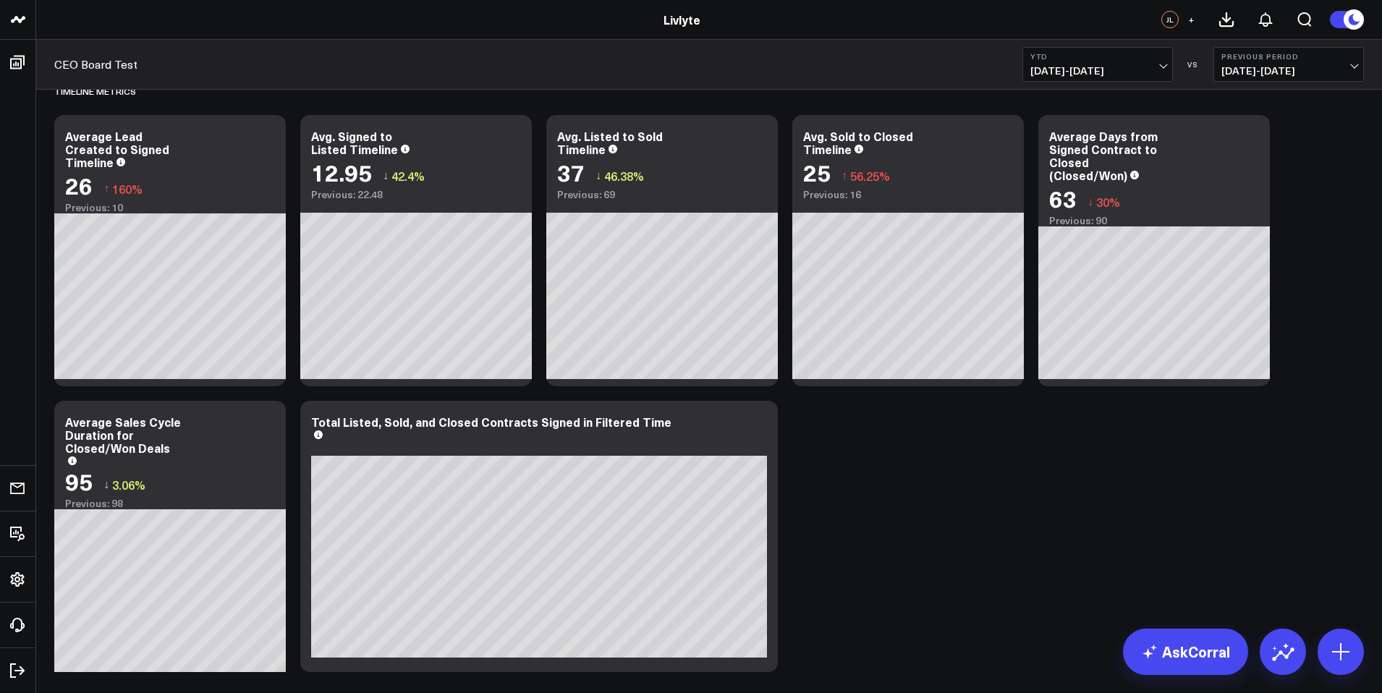
click at [268, 140] on icon at bounding box center [266, 138] width 17 height 17
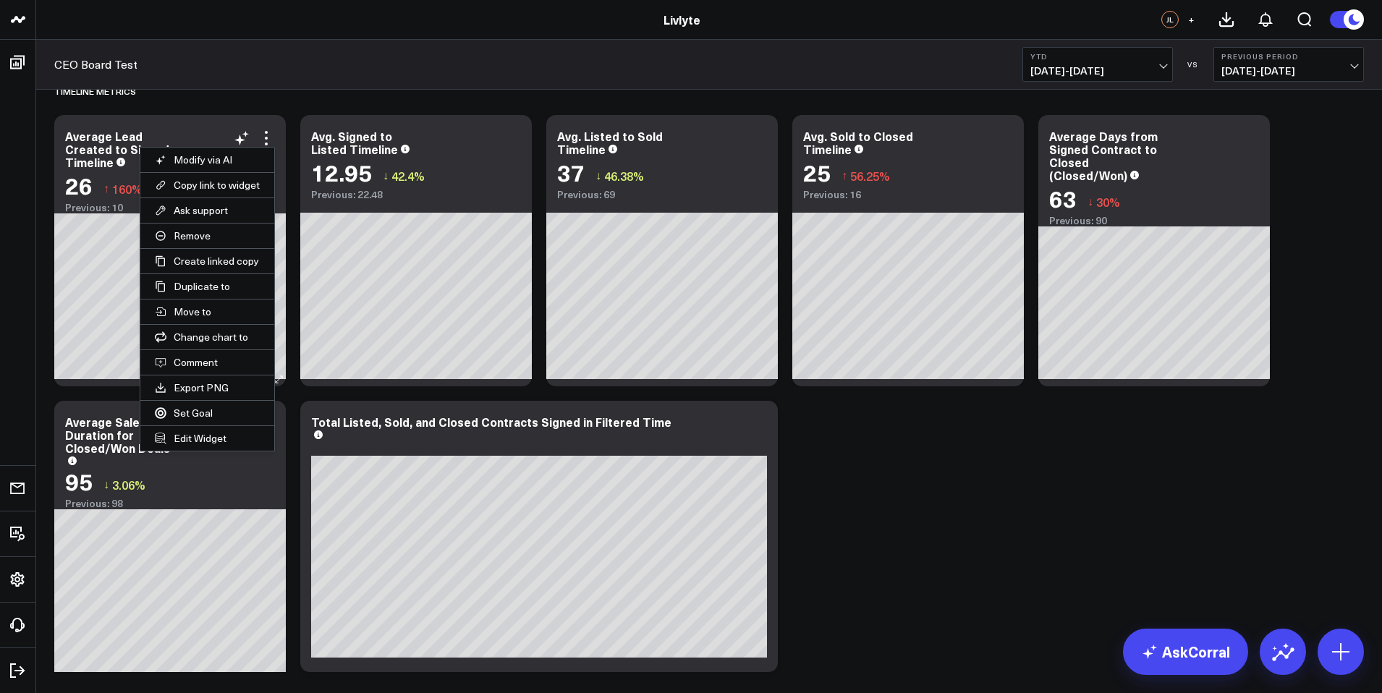
click at [208, 127] on div "Average Lead Created to Signed Timeline 26 ↑ 160% Previous: 10" at bounding box center [170, 164] width 232 height 98
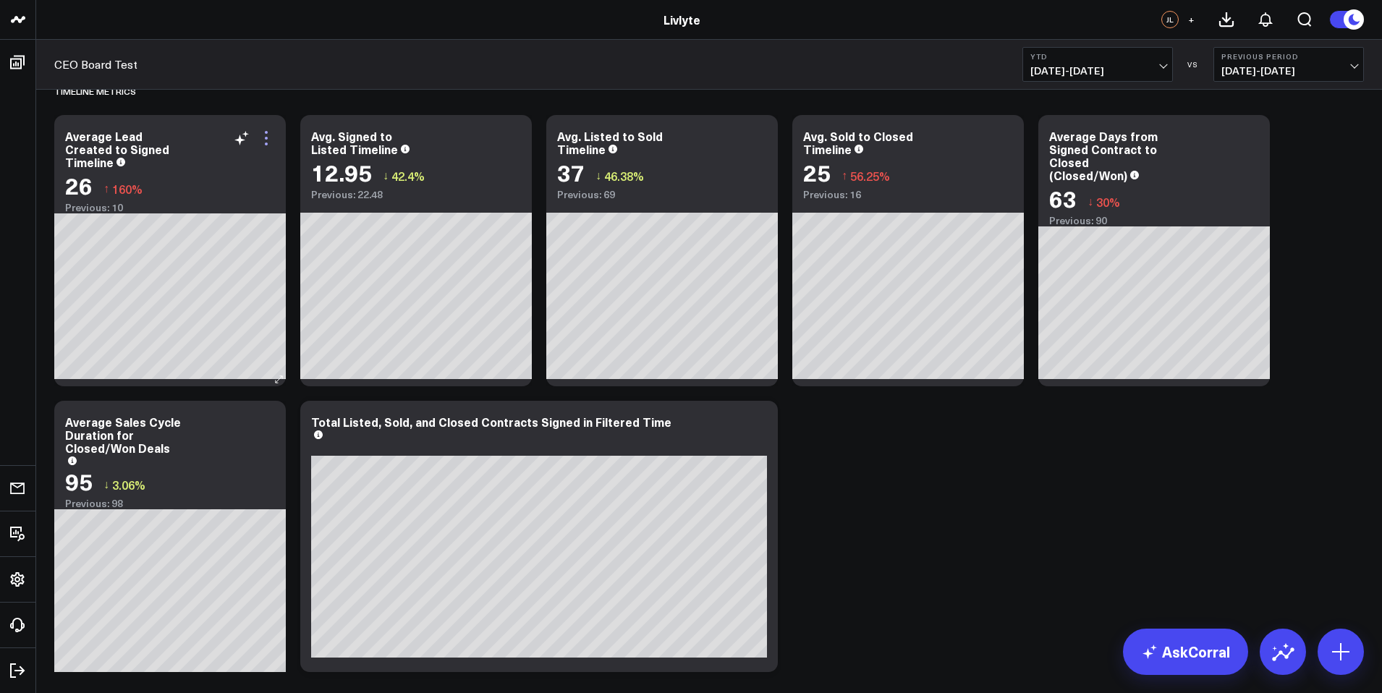
click at [265, 140] on icon at bounding box center [266, 138] width 17 height 17
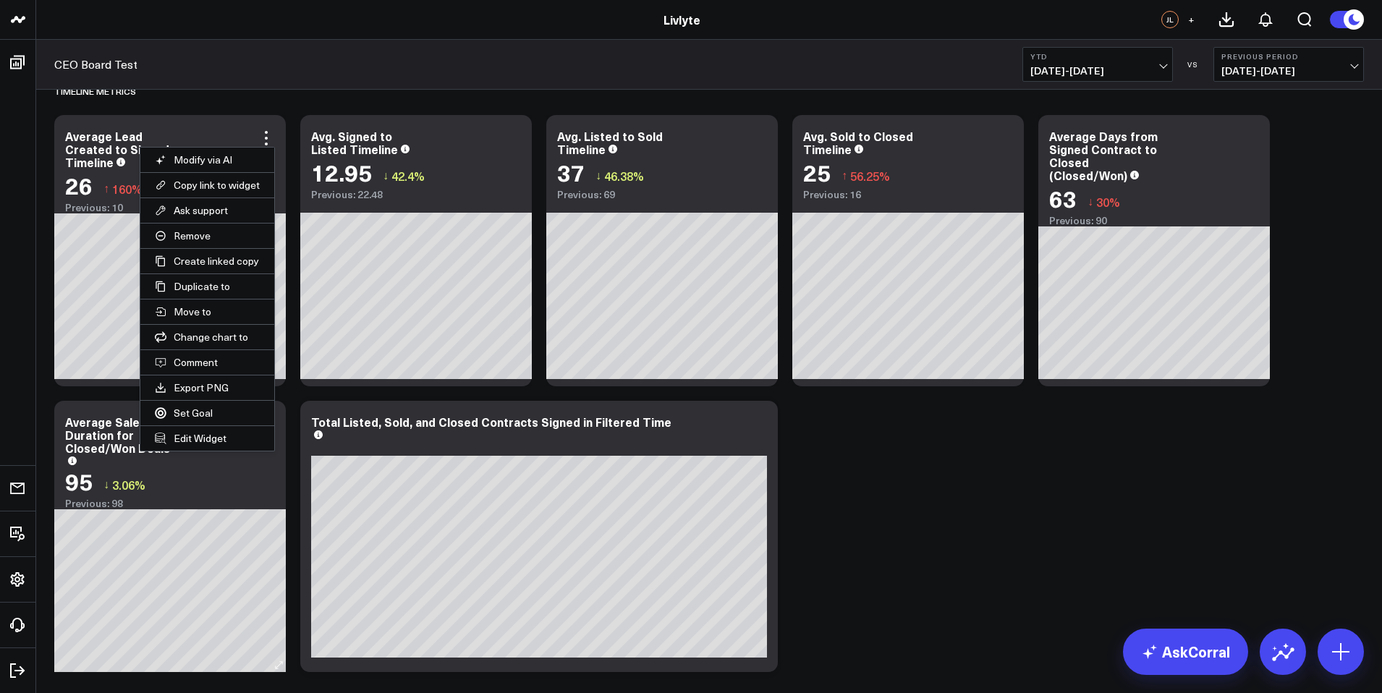
click at [230, 433] on button "Edit Widget" at bounding box center [207, 438] width 134 height 25
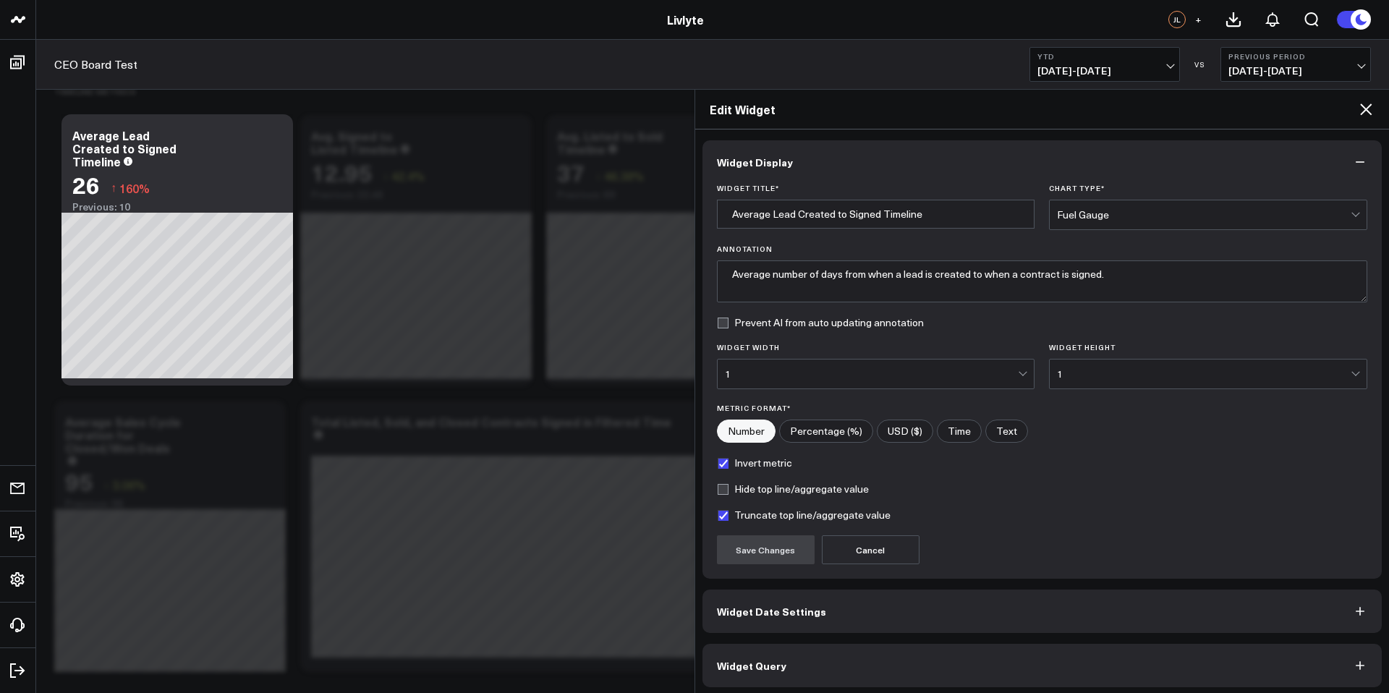
click at [775, 660] on span "Widget Query" at bounding box center [751, 666] width 69 height 12
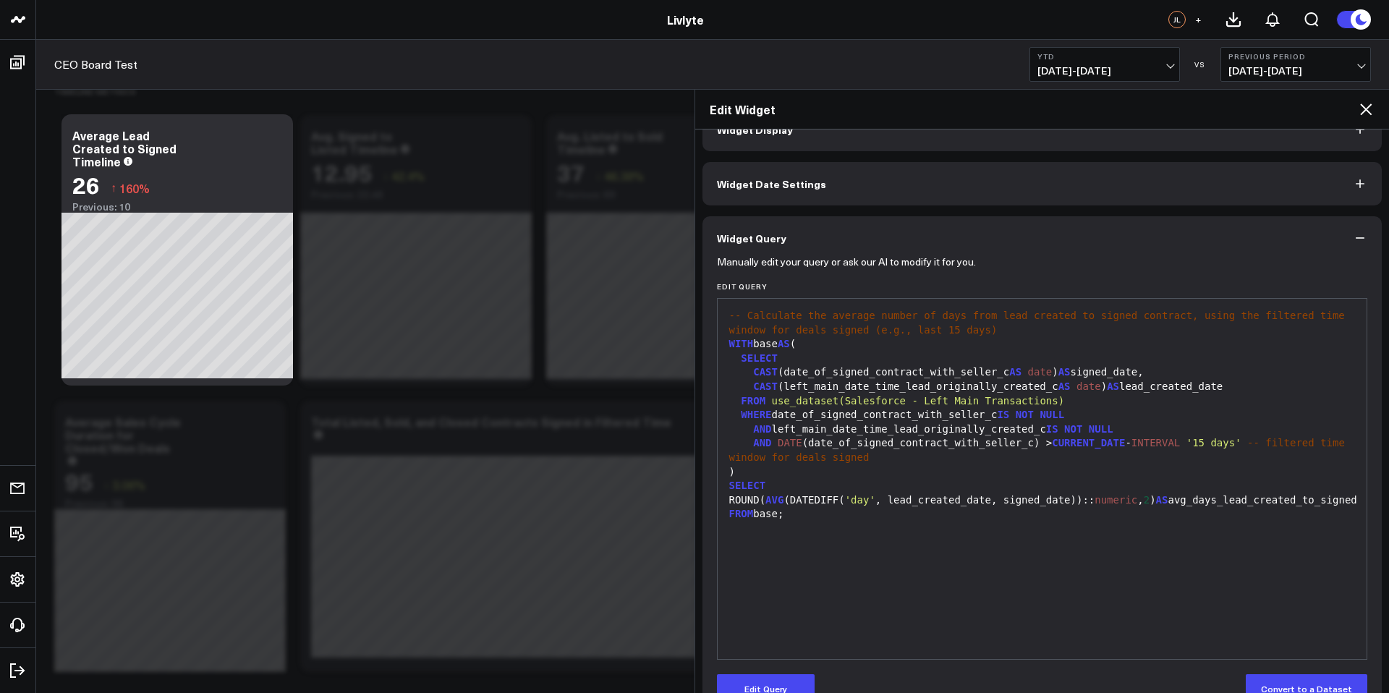
scroll to position [36, 0]
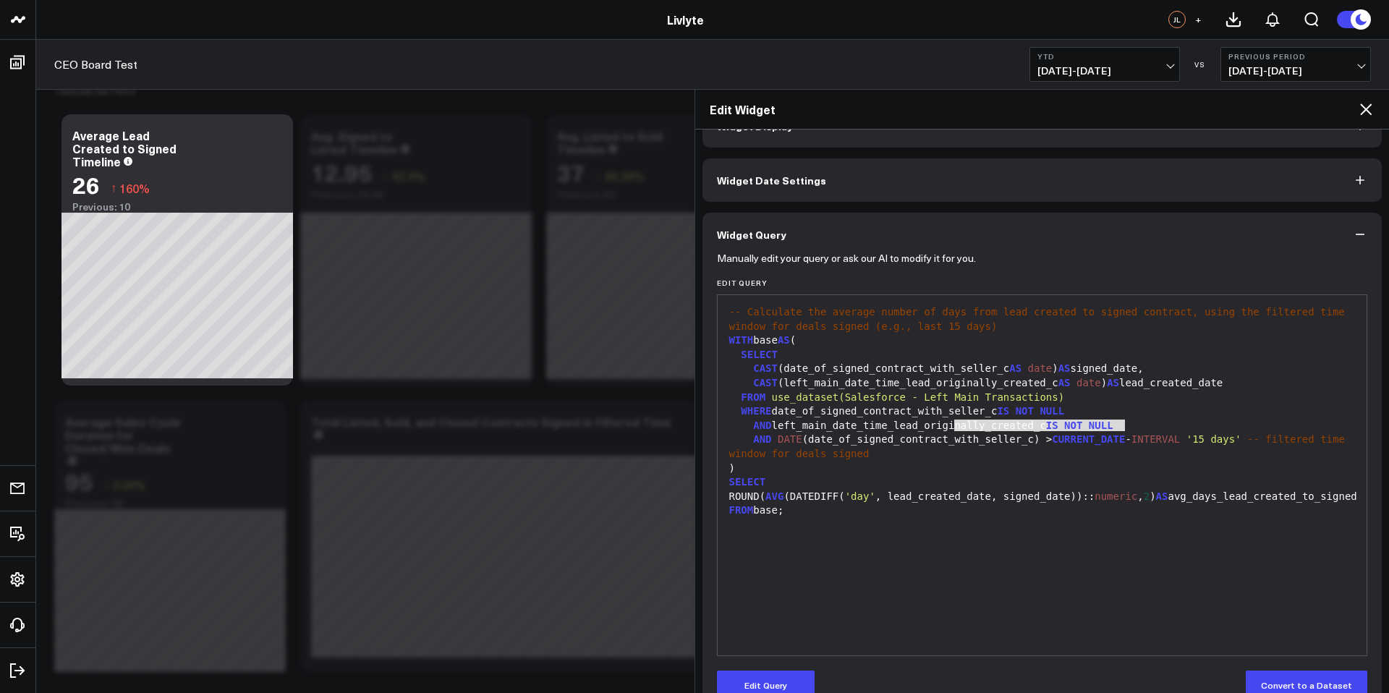
drag, startPoint x: 1139, startPoint y: 426, endPoint x: 952, endPoint y: 431, distance: 186.7
click at [952, 431] on div "AND left_main_date_time_lead_originally_created_c IS NOT NULL" at bounding box center [1042, 426] width 635 height 14
click at [848, 425] on div "AND left_main_date_time_lead_originally_created_c IS NOT NULL" at bounding box center [1042, 426] width 635 height 14
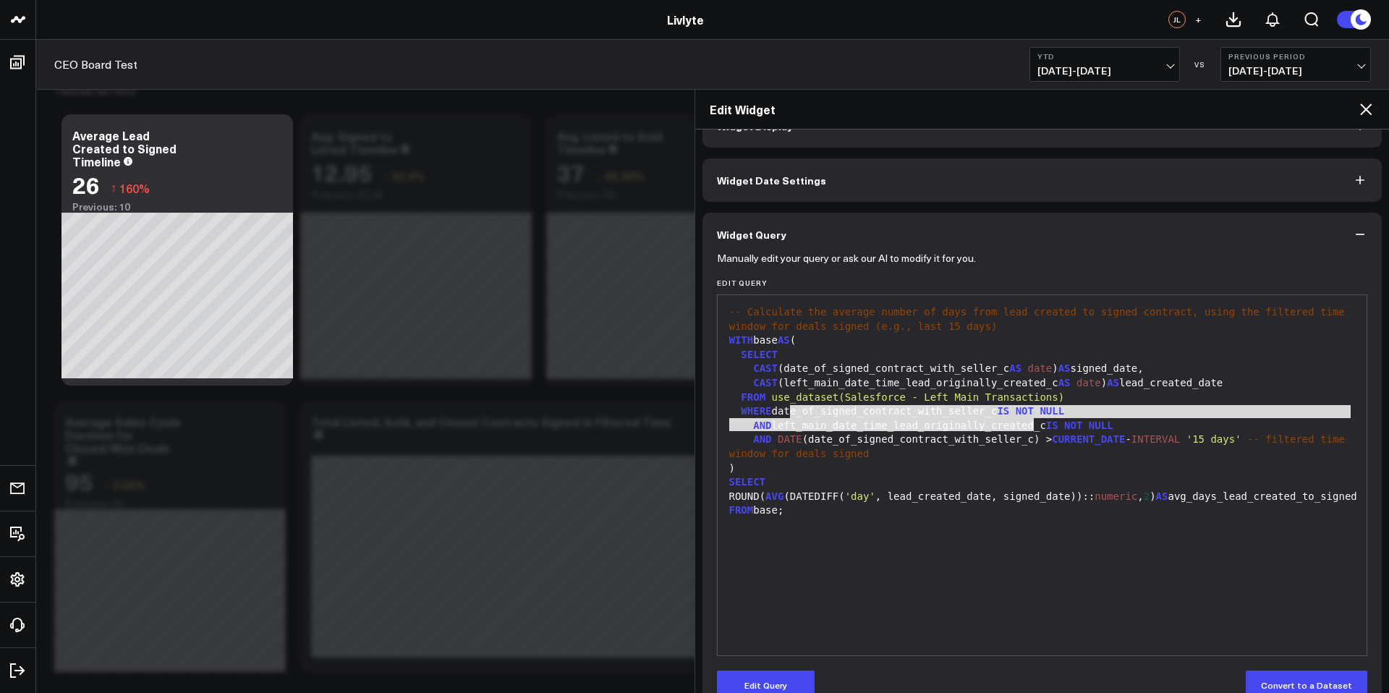
drag, startPoint x: 984, startPoint y: 431, endPoint x: 1035, endPoint y: 421, distance: 52.4
click at [1035, 421] on div "-- Calculate the average number of days from lead created to signed contract, u…" at bounding box center [1042, 475] width 635 height 346
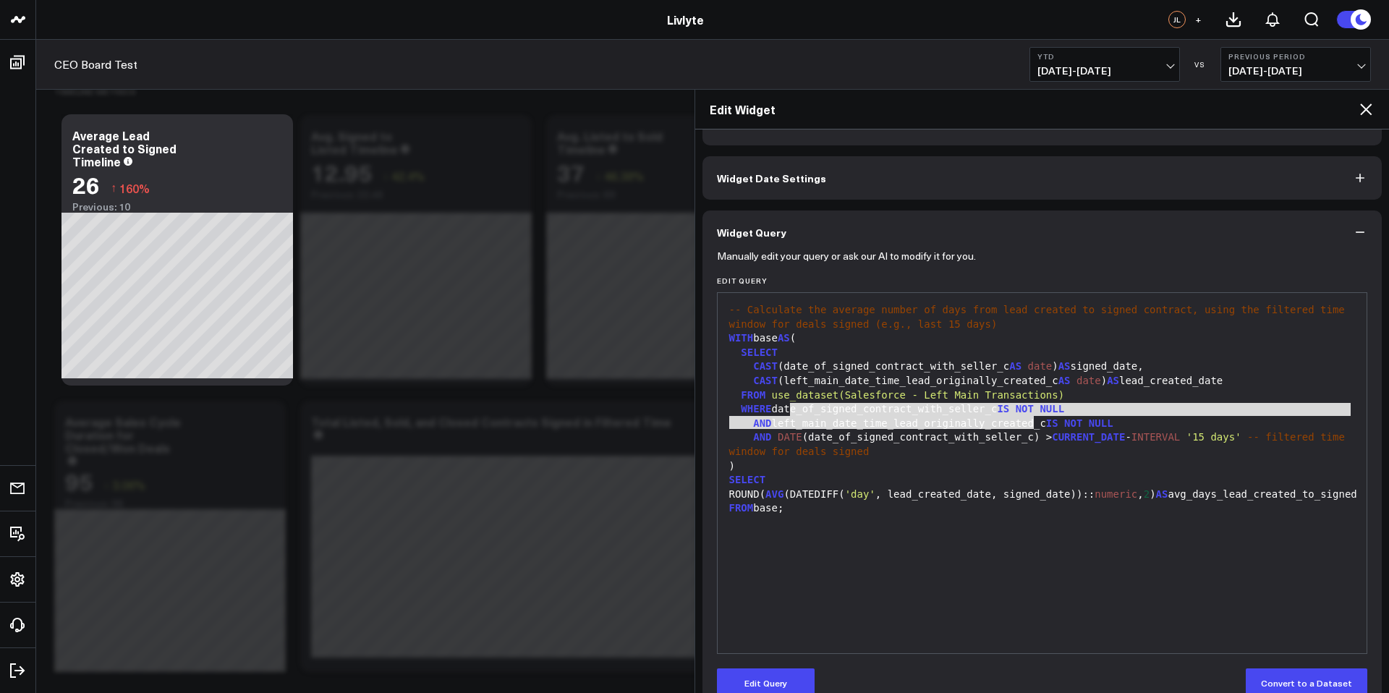
scroll to position [39, 0]
click at [1178, 393] on div "FROM use_dataset(Salesforce - Left Main Transactions)" at bounding box center [1042, 395] width 635 height 14
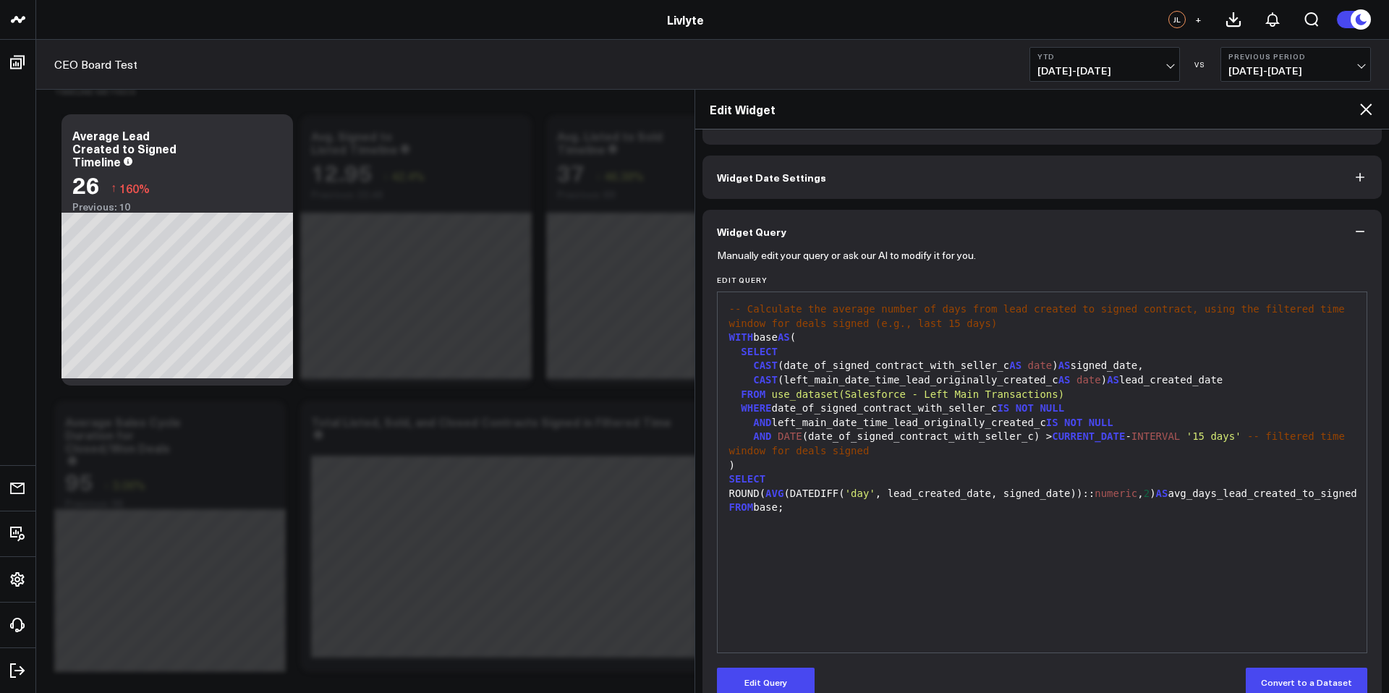
click at [1152, 424] on div "AND left_main_date_time_lead_originally_created_c IS NOT NULL" at bounding box center [1042, 423] width 635 height 14
click at [1114, 425] on span "NULL" at bounding box center [1101, 423] width 25 height 12
click at [1148, 426] on div "AND left_main_date_time_lead_originally_created_c IS NOT NULL" at bounding box center [1042, 423] width 635 height 14
click at [1132, 443] on div "AND DATE (date_of_signed_contract_with_seller_c) > CURRENT_DATE - INTERVAL '15 …" at bounding box center [1042, 444] width 635 height 28
click at [1109, 439] on span "CURRENT_DATE" at bounding box center [1088, 437] width 73 height 12
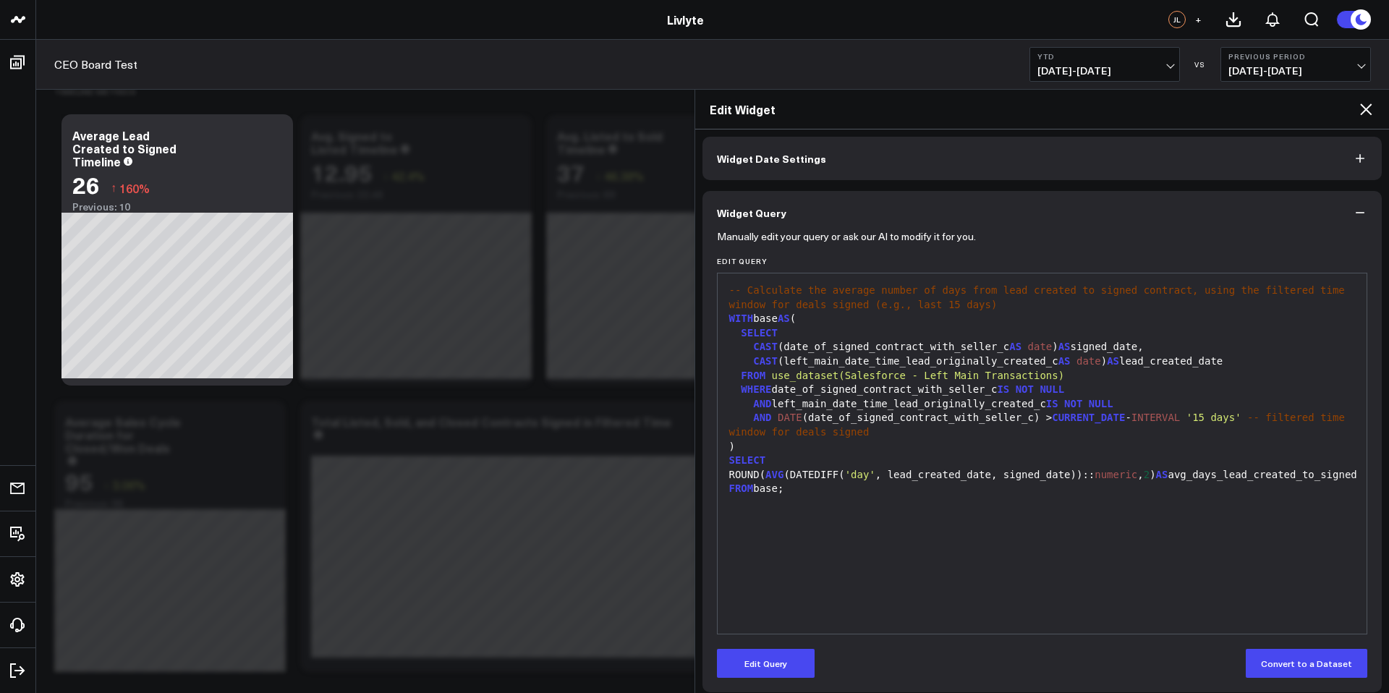
scroll to position [68, 0]
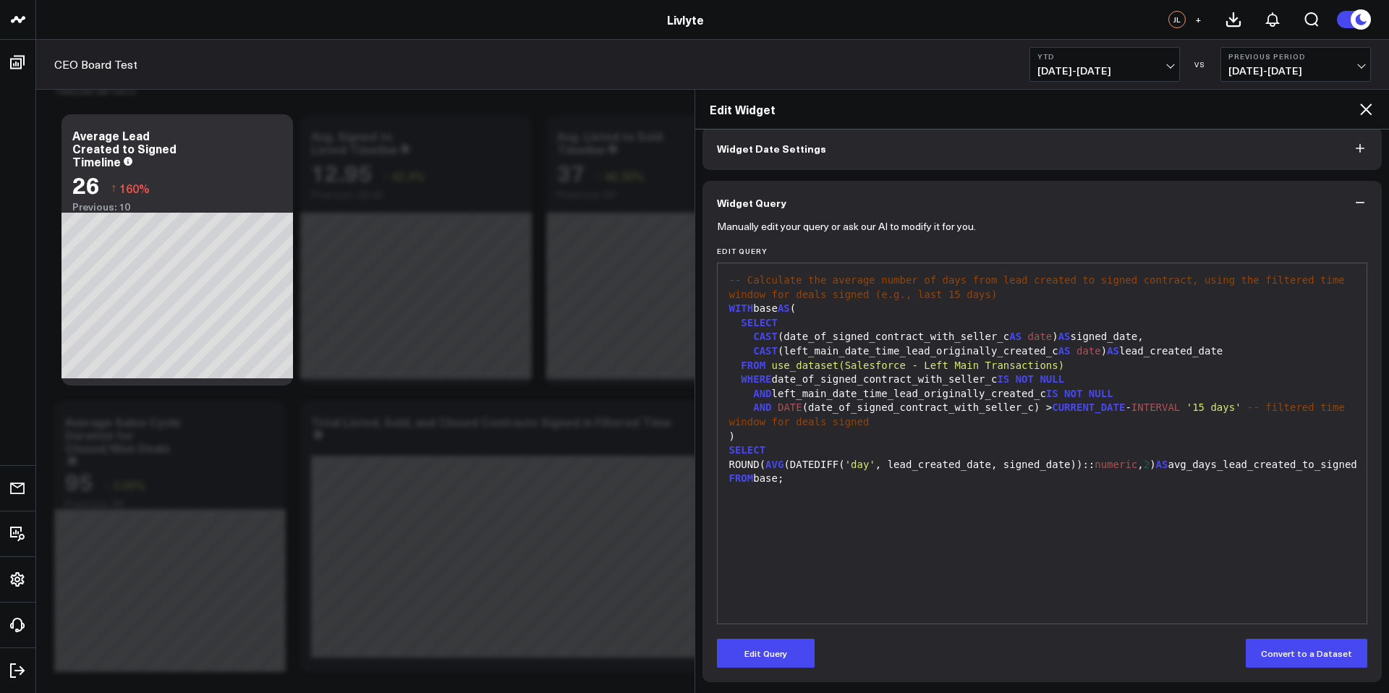
click at [1362, 106] on icon at bounding box center [1366, 109] width 12 height 12
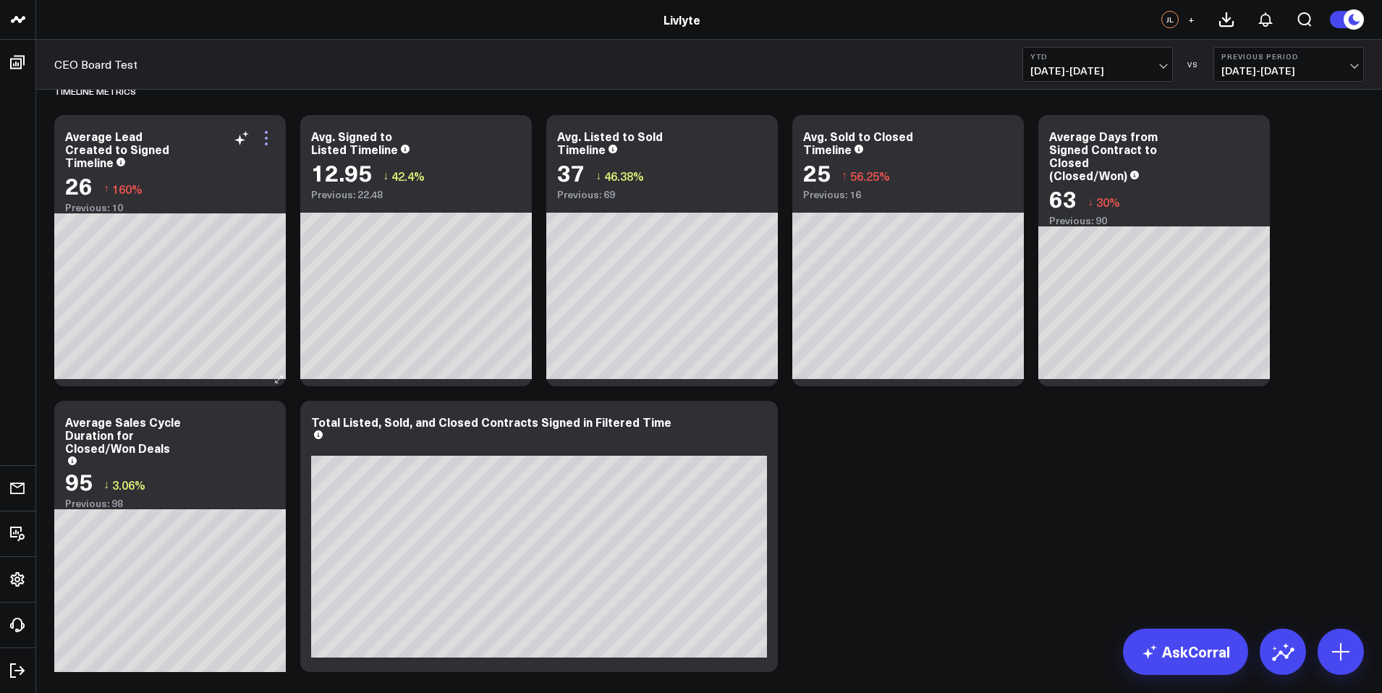
click at [268, 138] on icon at bounding box center [266, 138] width 17 height 17
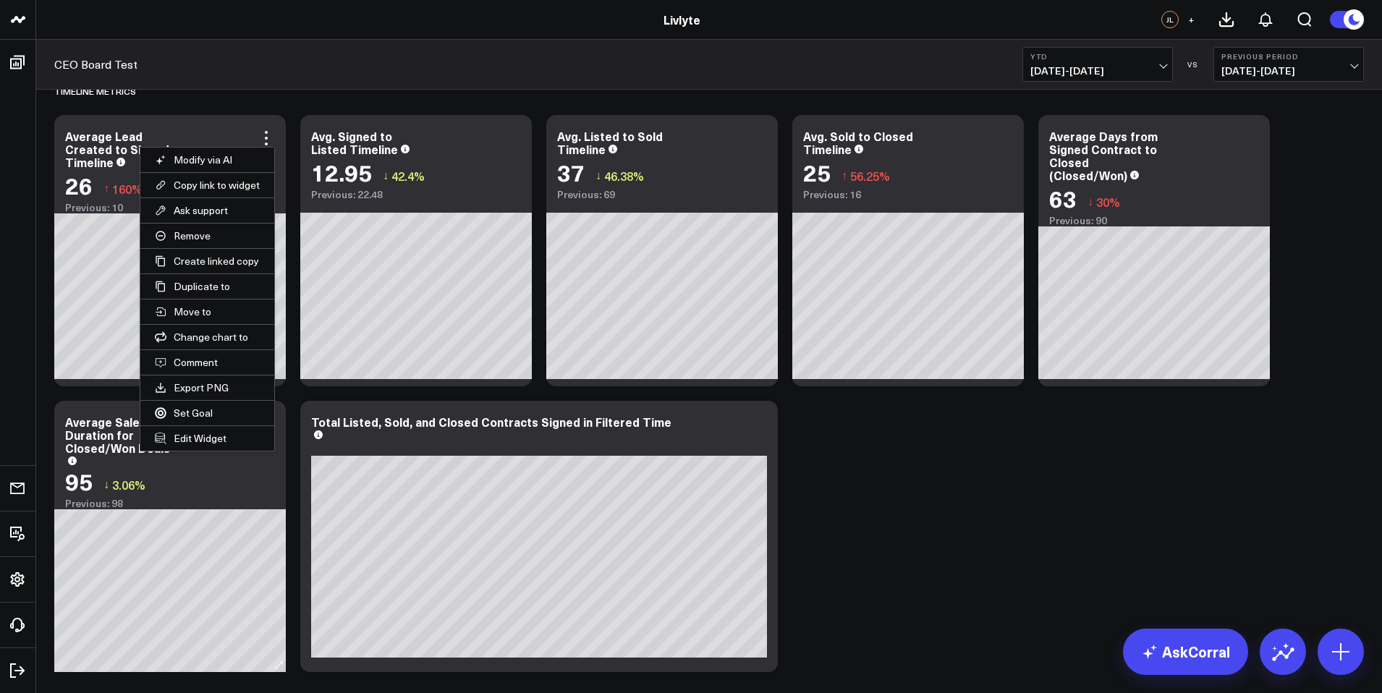
click at [213, 440] on button "Edit Widget" at bounding box center [207, 438] width 134 height 25
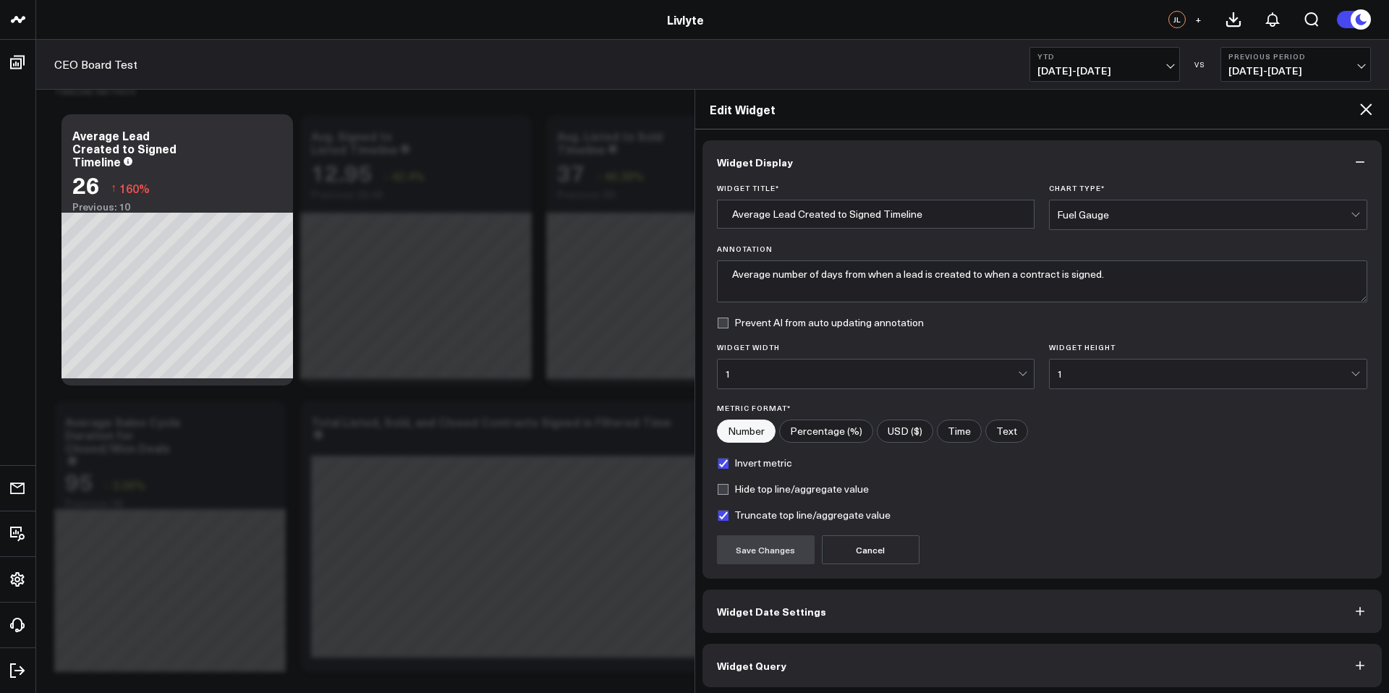
click at [844, 661] on button "Widget Query" at bounding box center [1043, 665] width 680 height 43
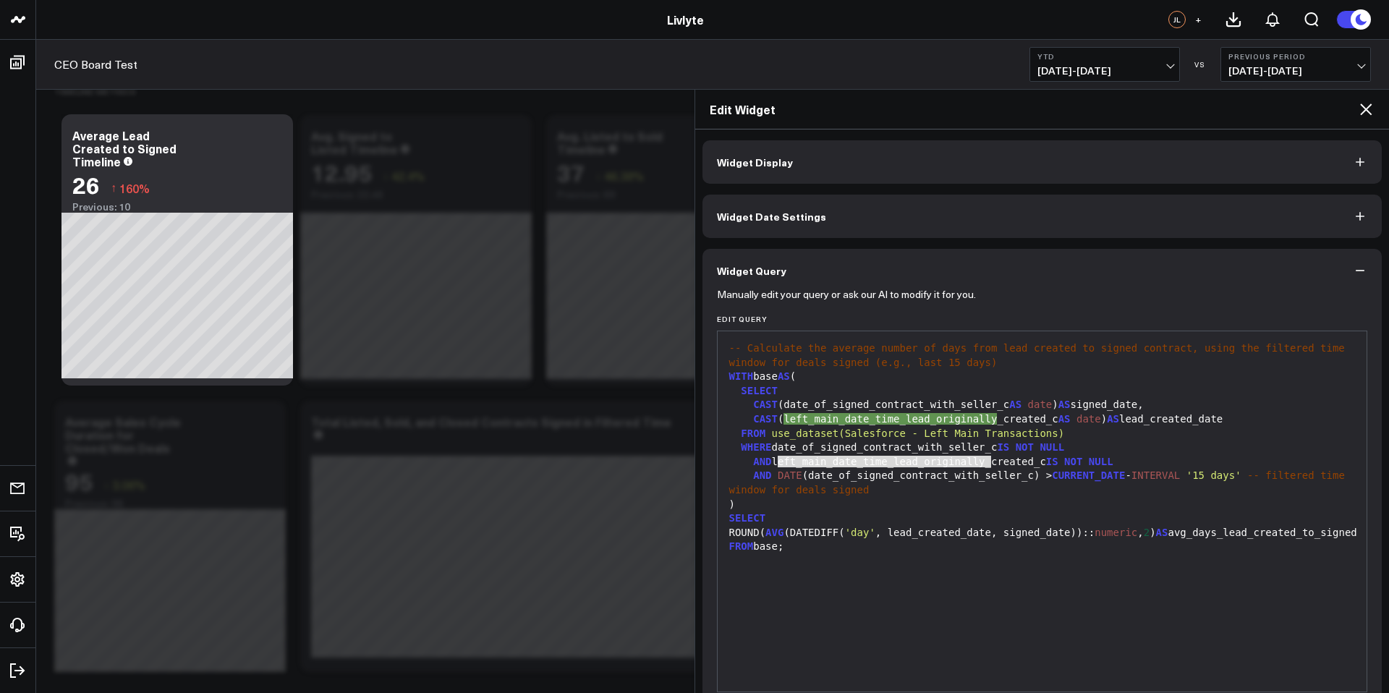
drag, startPoint x: 814, startPoint y: 459, endPoint x: 988, endPoint y: 460, distance: 174.4
click at [988, 460] on div "AND left_main_date_time_lead_originally_created_c IS NOT NULL" at bounding box center [1042, 462] width 635 height 14
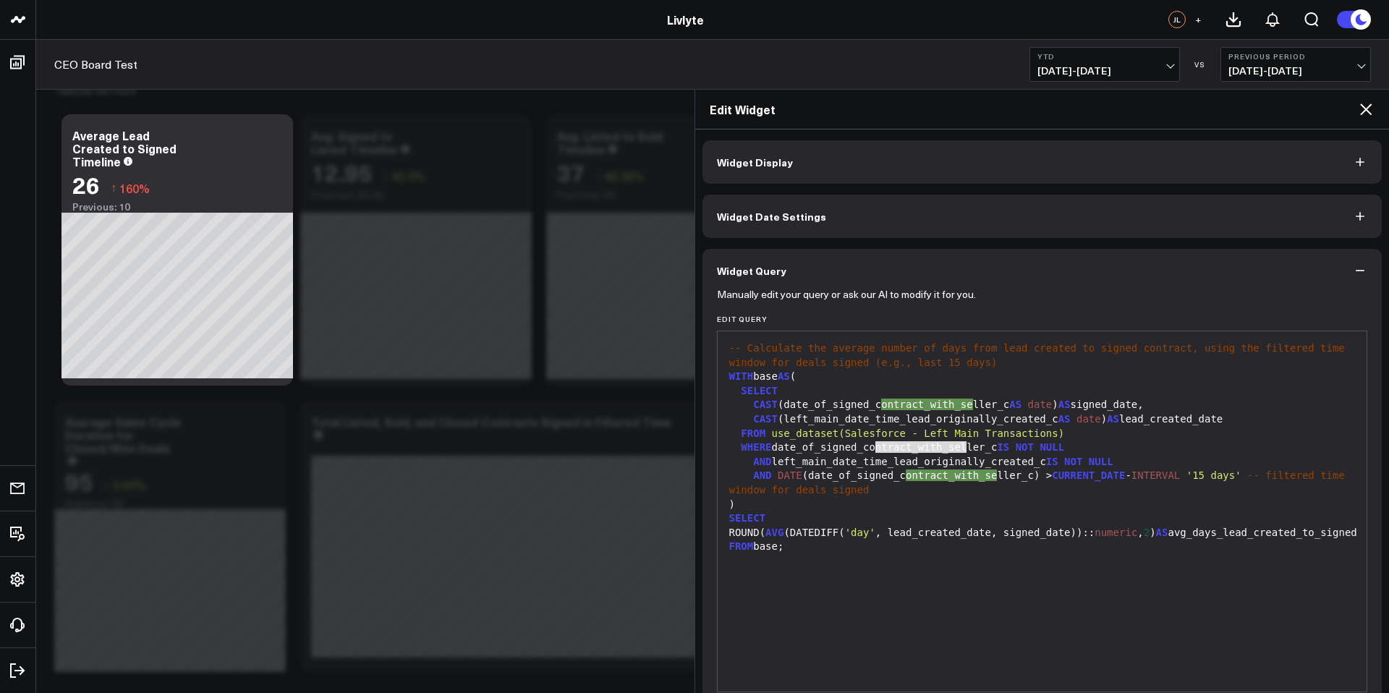
drag, startPoint x: 966, startPoint y: 447, endPoint x: 990, endPoint y: 451, distance: 24.2
click at [990, 451] on div "WHERE date_of_signed_contract_with_seller_c IS NOT NULL" at bounding box center [1042, 448] width 635 height 14
click at [1017, 626] on div "-- Calculate the average number of days from lead created to signed contract, u…" at bounding box center [1042, 512] width 635 height 346
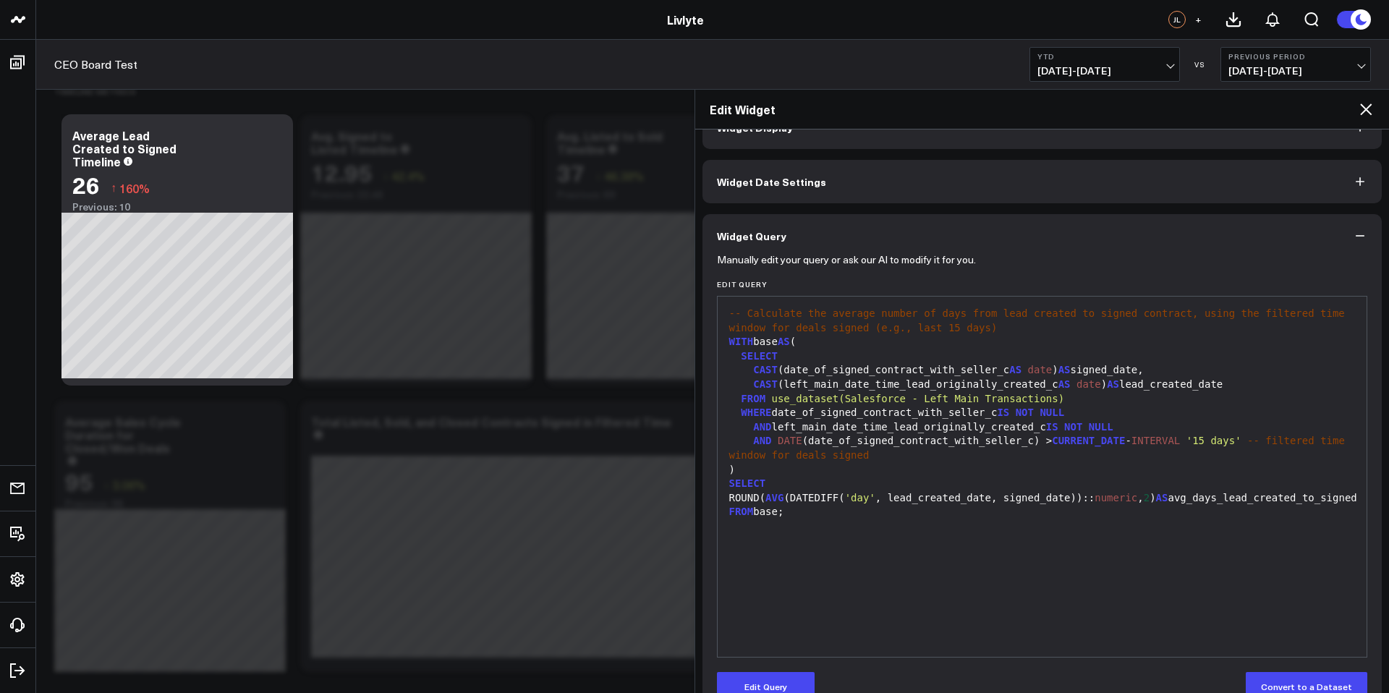
scroll to position [68, 0]
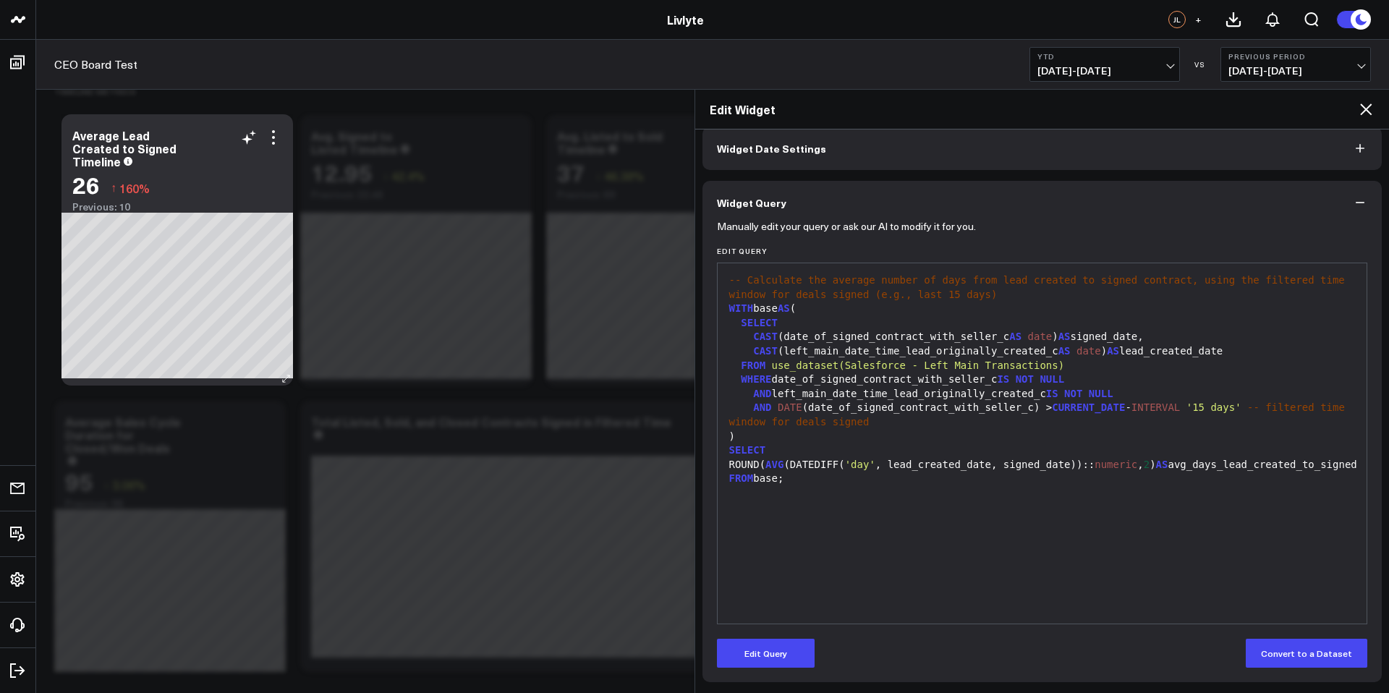
click at [219, 190] on div "26 ↑ 160%" at bounding box center [177, 184] width 210 height 26
click at [1353, 198] on icon "button" at bounding box center [1360, 202] width 14 height 14
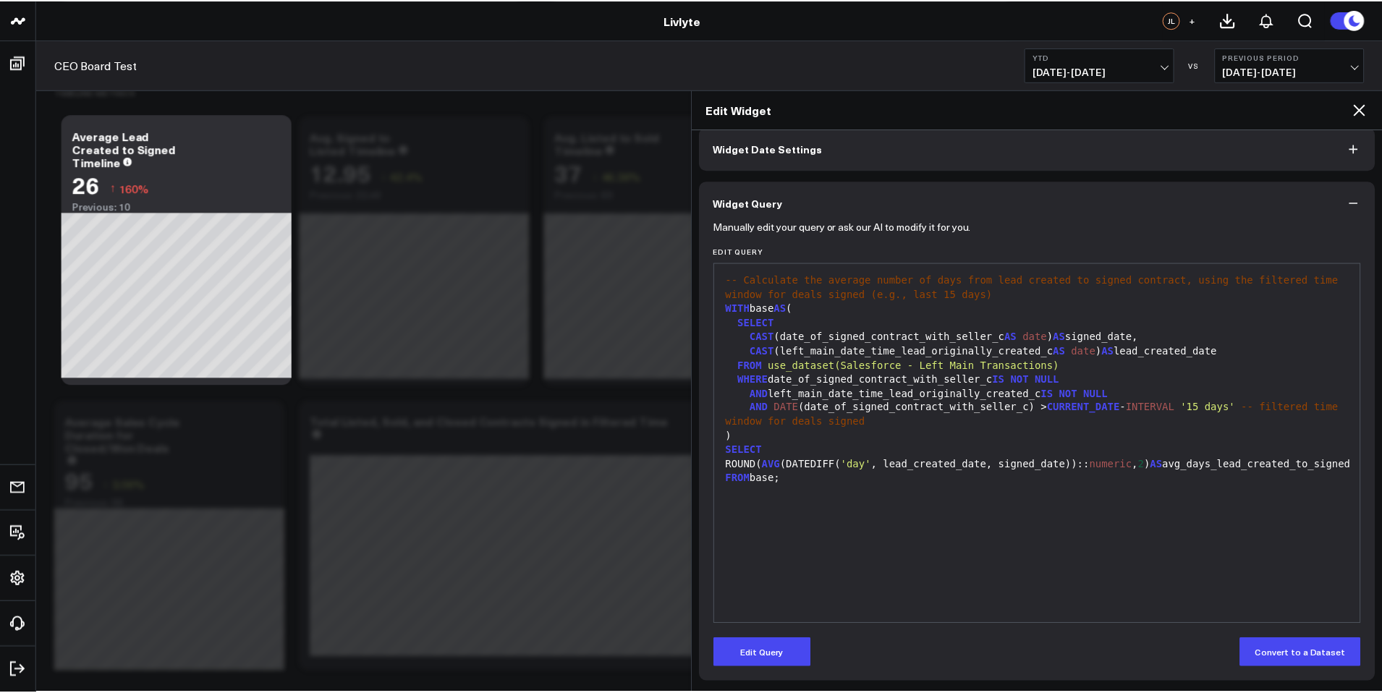
scroll to position [0, 0]
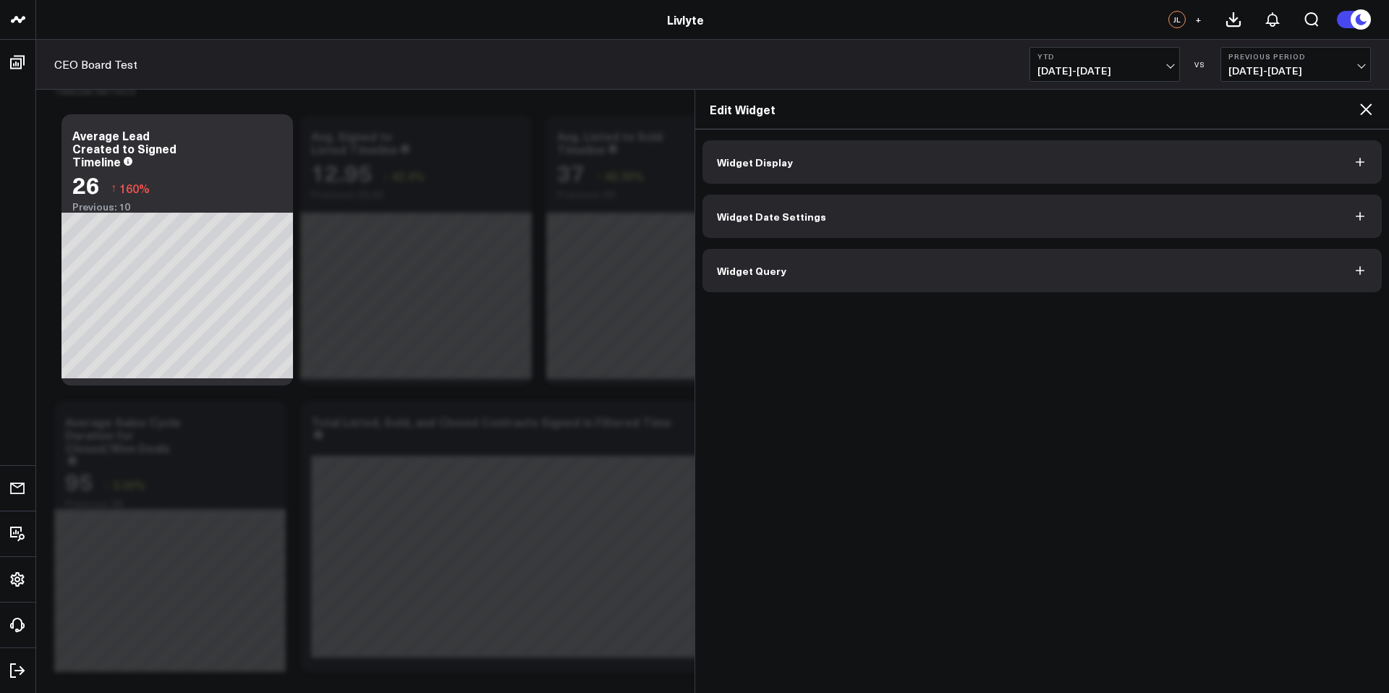
click at [1364, 105] on icon at bounding box center [1365, 109] width 17 height 17
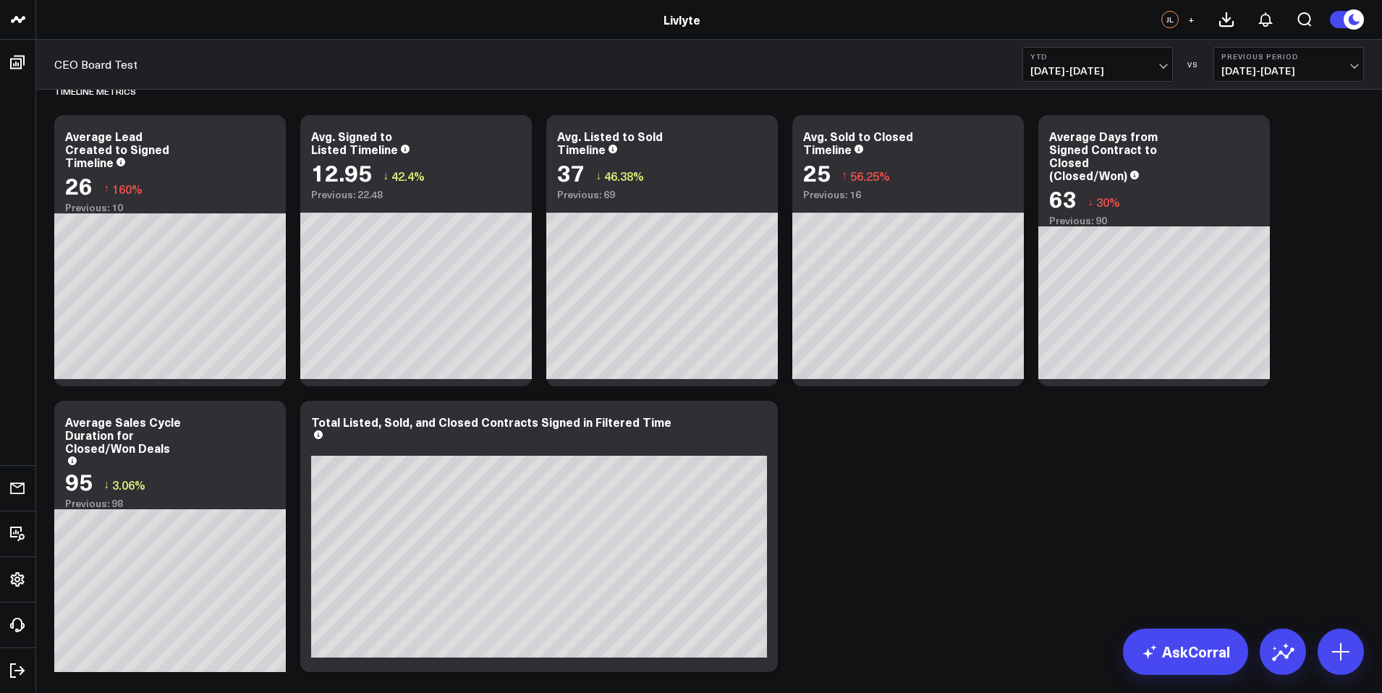
click at [1137, 63] on button "YTD [DATE] - [DATE]" at bounding box center [1097, 64] width 151 height 35
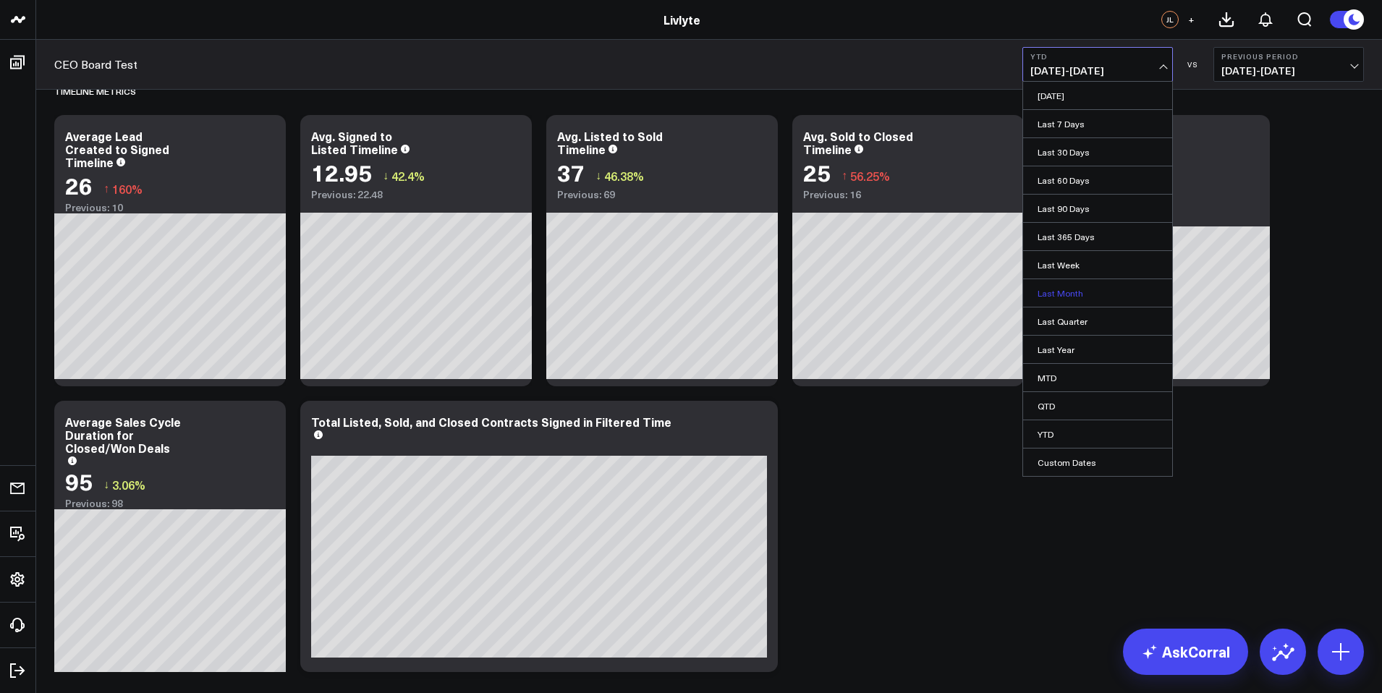
click at [1082, 291] on link "Last Month" at bounding box center [1097, 292] width 149 height 27
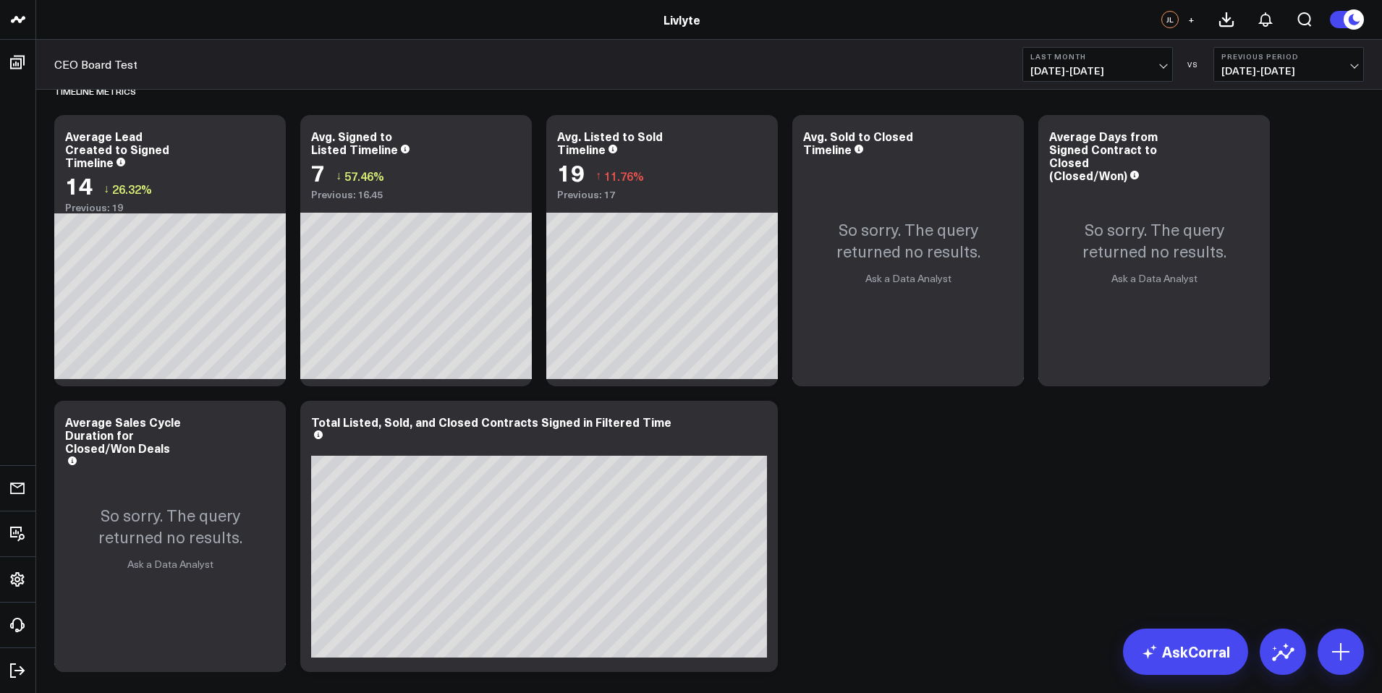
drag, startPoint x: 1004, startPoint y: 430, endPoint x: 1029, endPoint y: 435, distance: 25.1
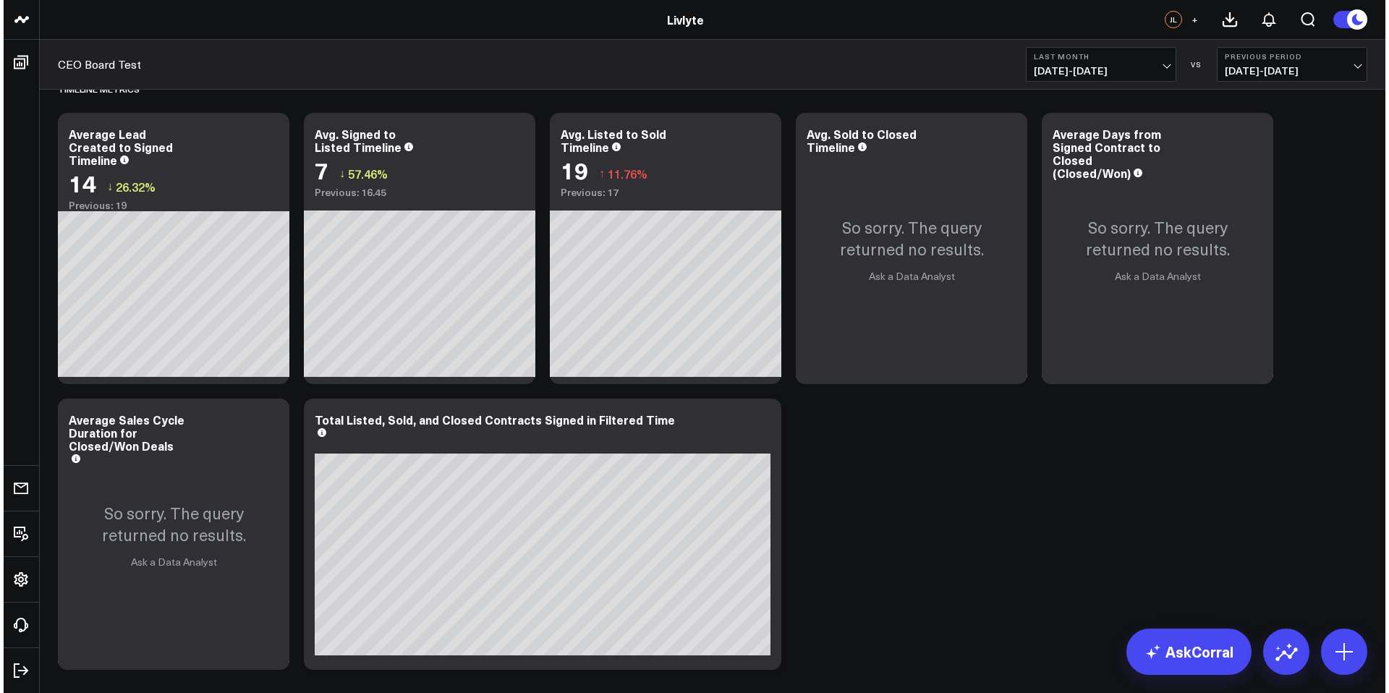
scroll to position [3005, 0]
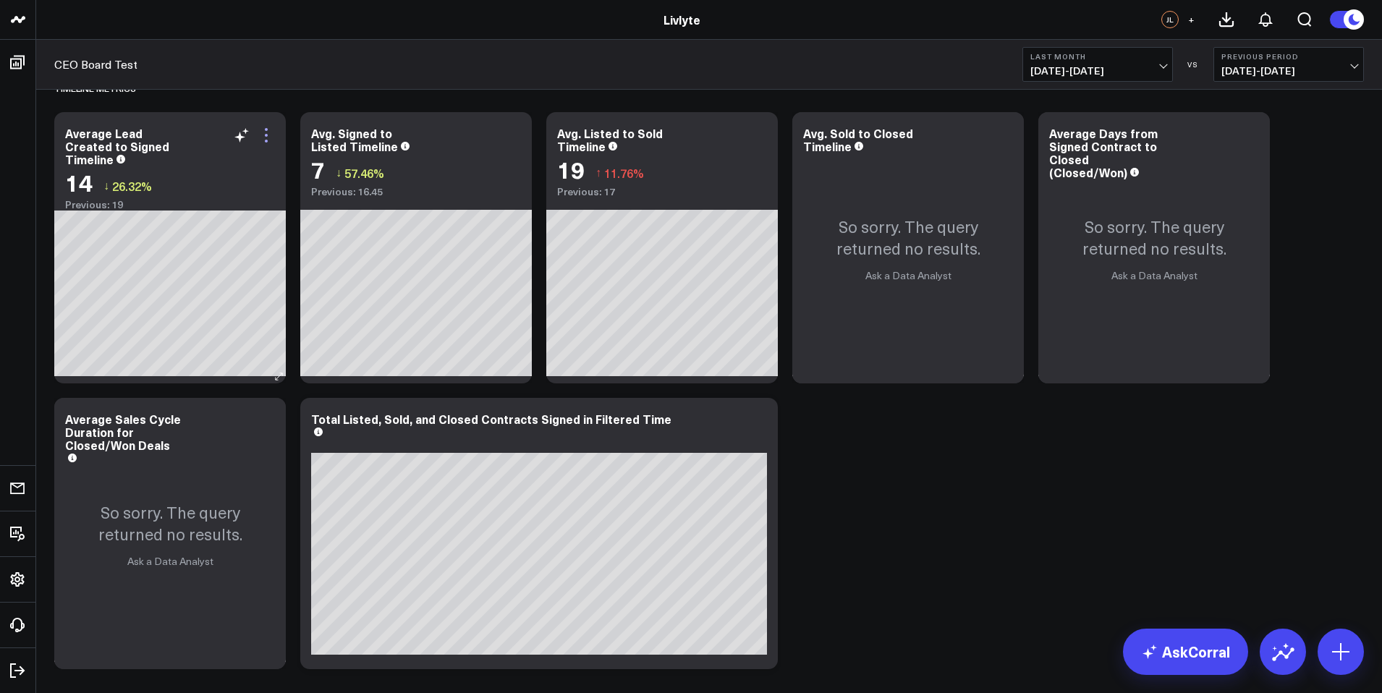
click at [262, 139] on icon at bounding box center [266, 135] width 17 height 17
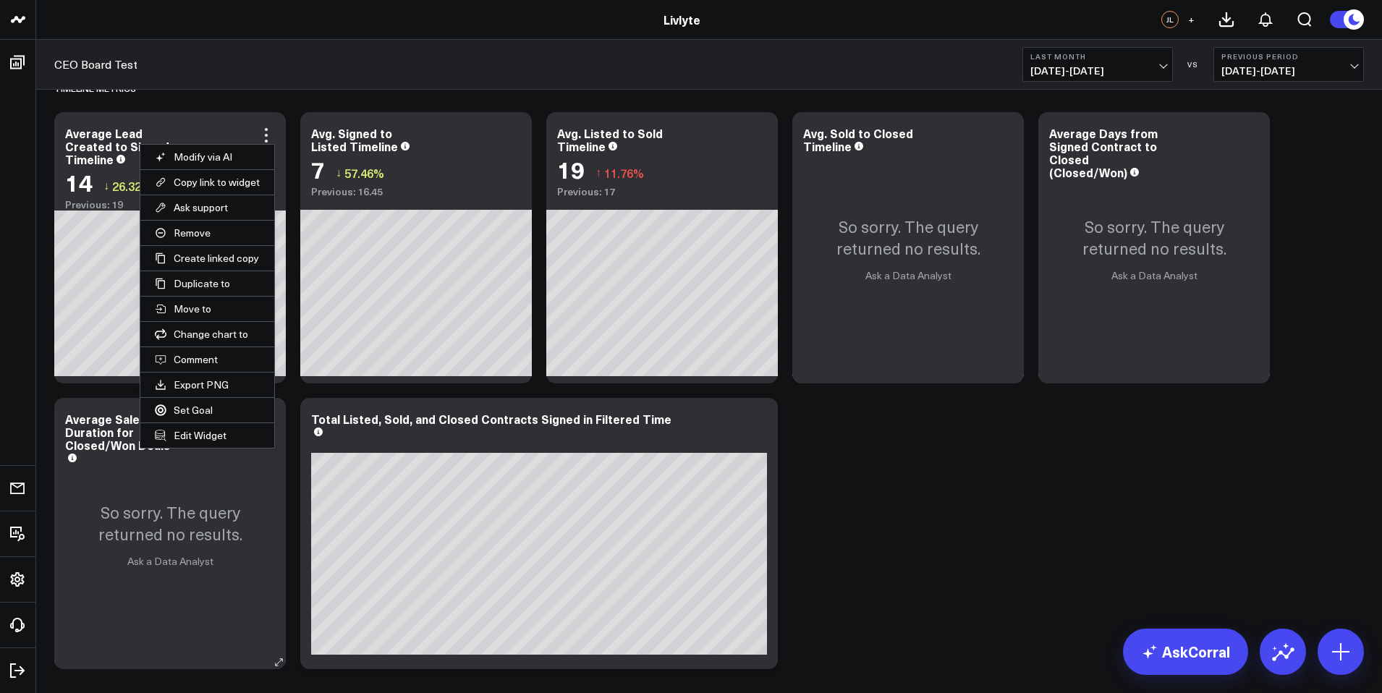
click at [198, 437] on button "Edit Widget" at bounding box center [207, 435] width 134 height 25
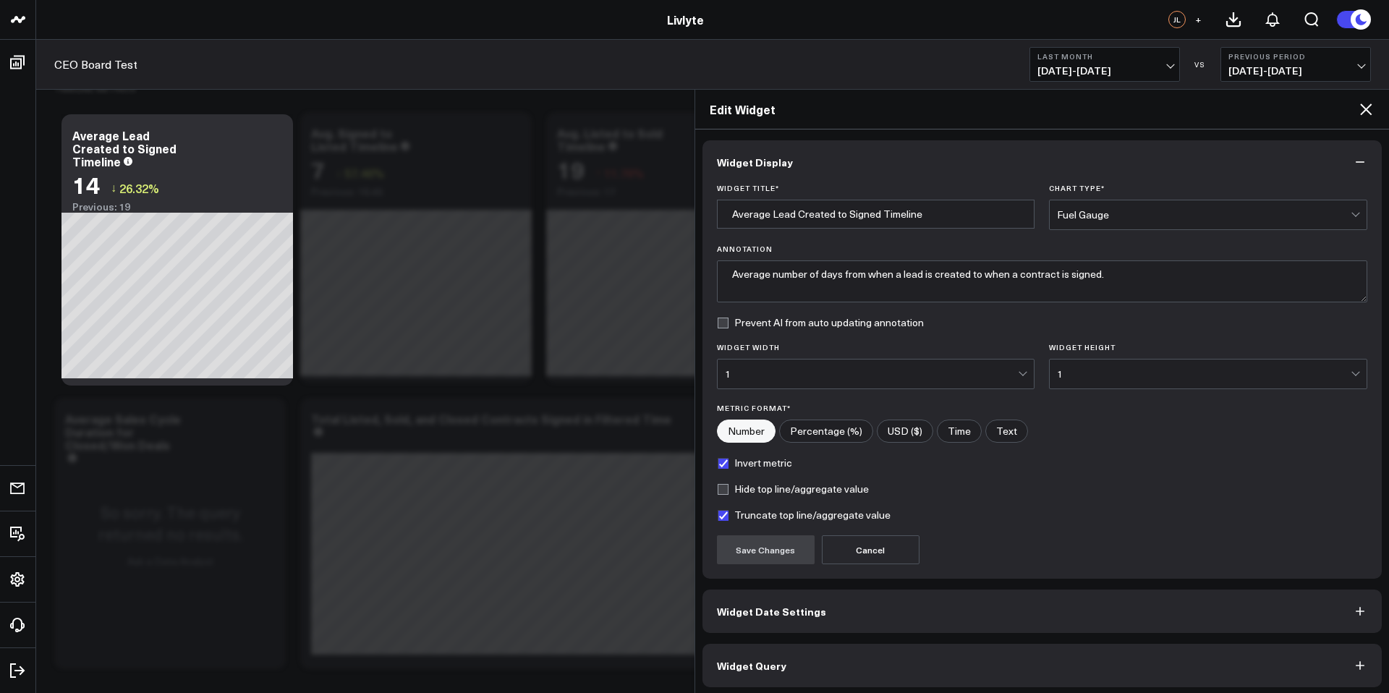
click at [868, 688] on div "Widget Display Widget Title * Average Lead Created to Signed Timeline Chart Typ…" at bounding box center [1042, 412] width 695 height 564
click at [861, 674] on button "Widget Query" at bounding box center [1043, 665] width 680 height 43
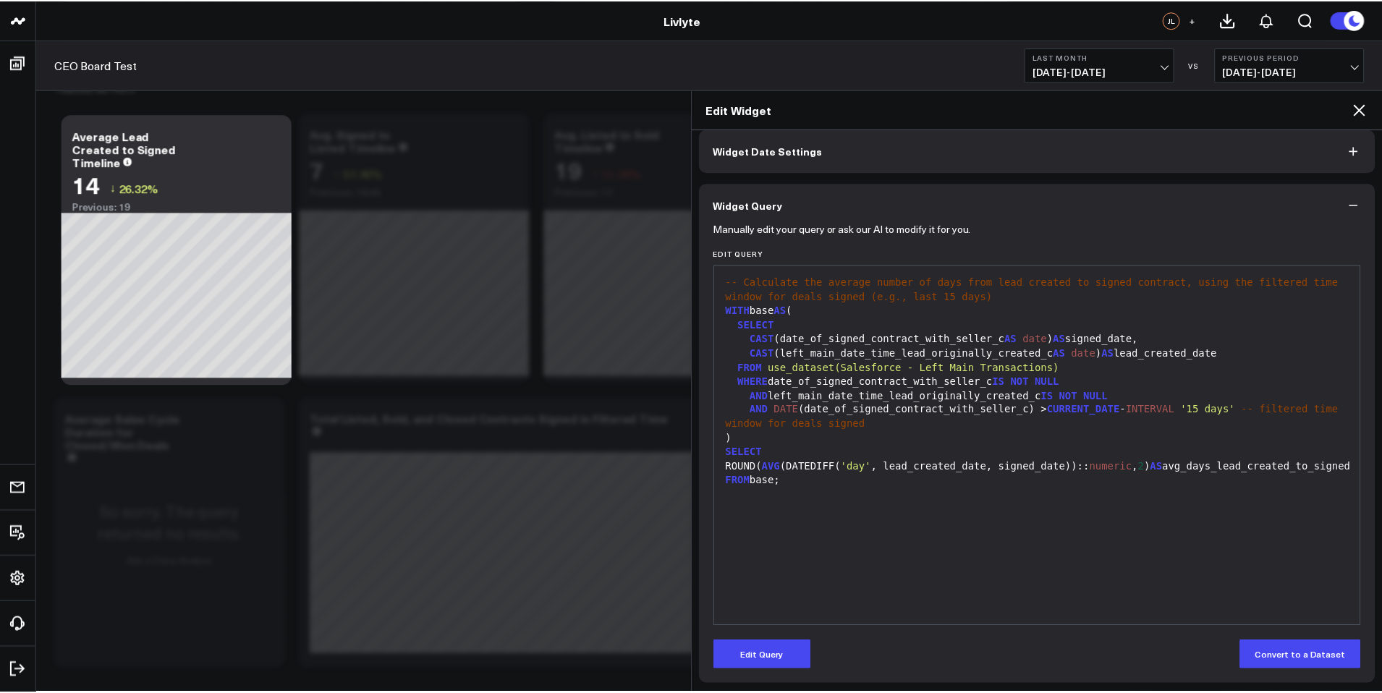
scroll to position [68, 0]
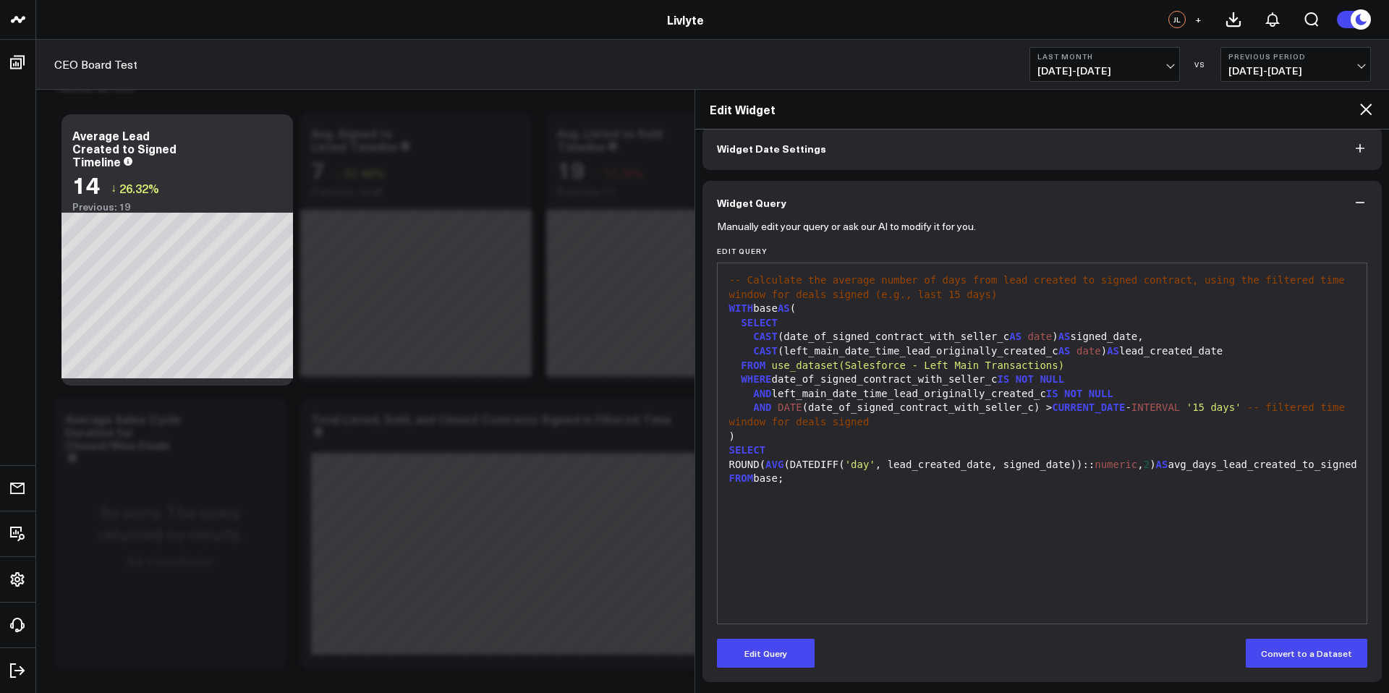
click at [1366, 116] on icon at bounding box center [1365, 109] width 17 height 17
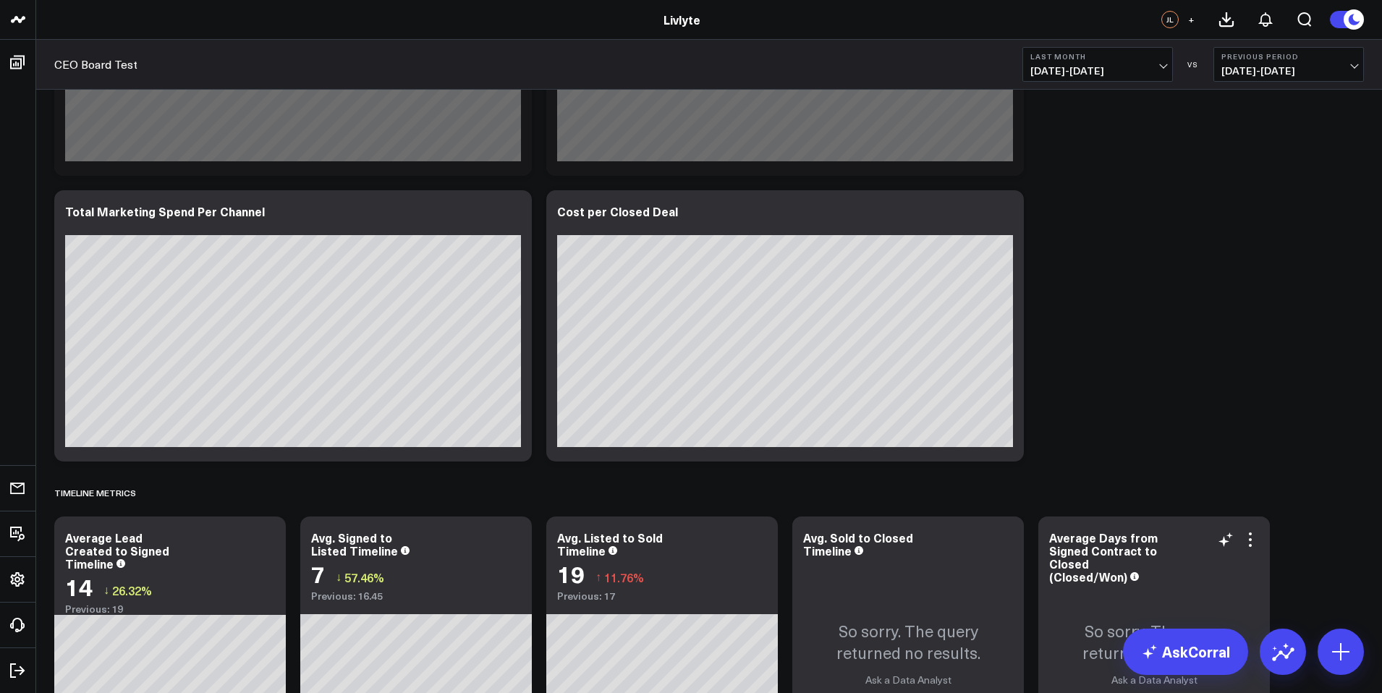
scroll to position [3000, 0]
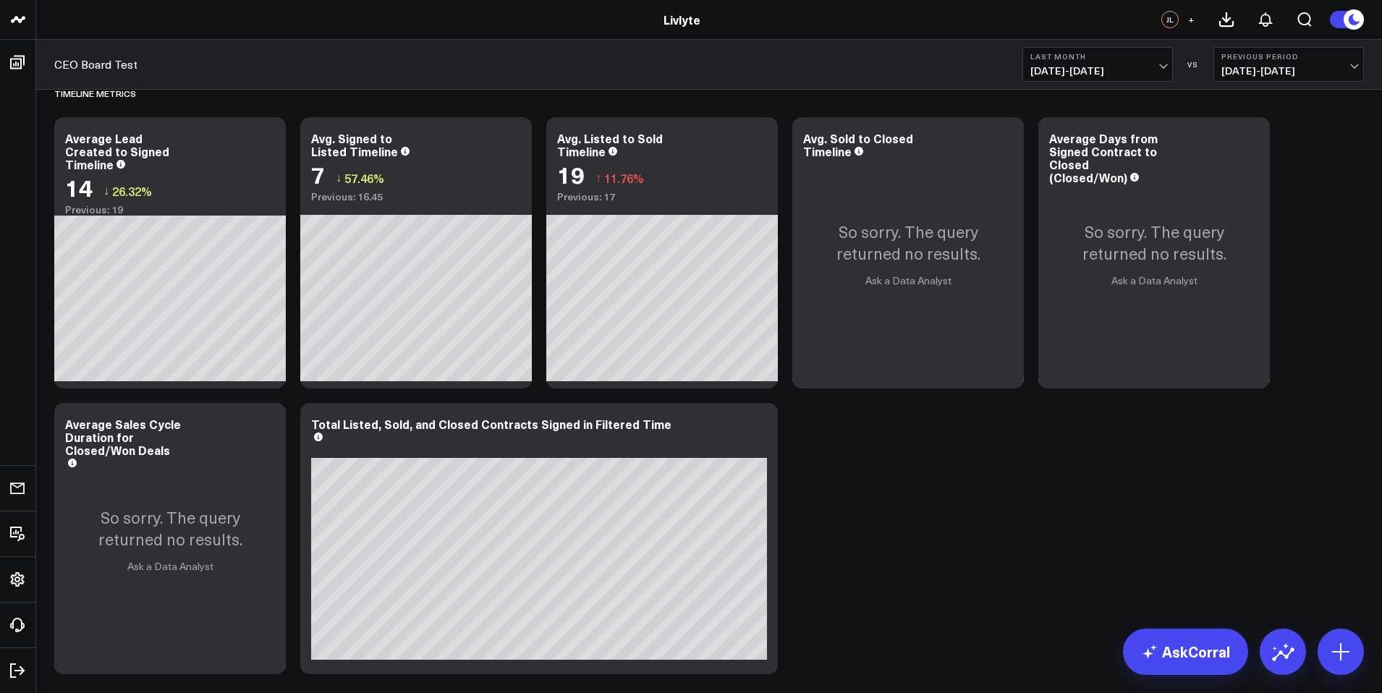
click at [1100, 60] on b "Last Month" at bounding box center [1097, 56] width 135 height 9
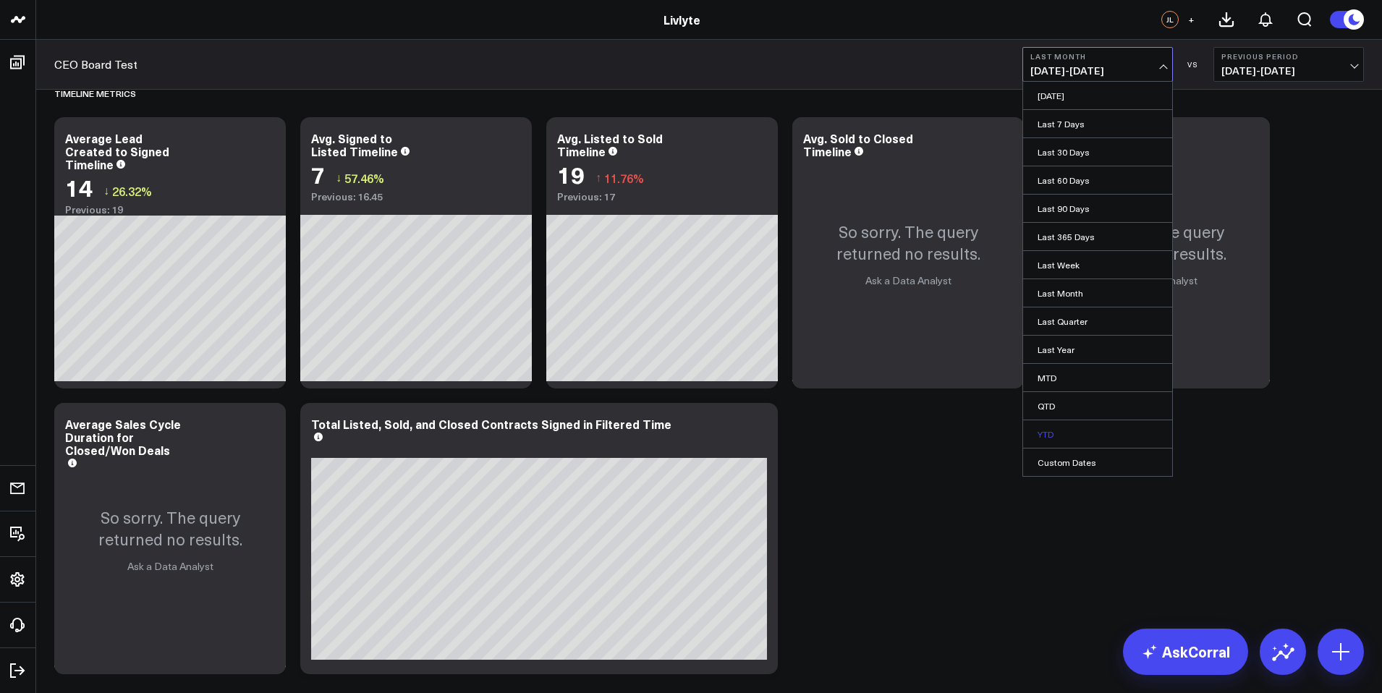
click at [1090, 423] on link "YTD" at bounding box center [1097, 433] width 149 height 27
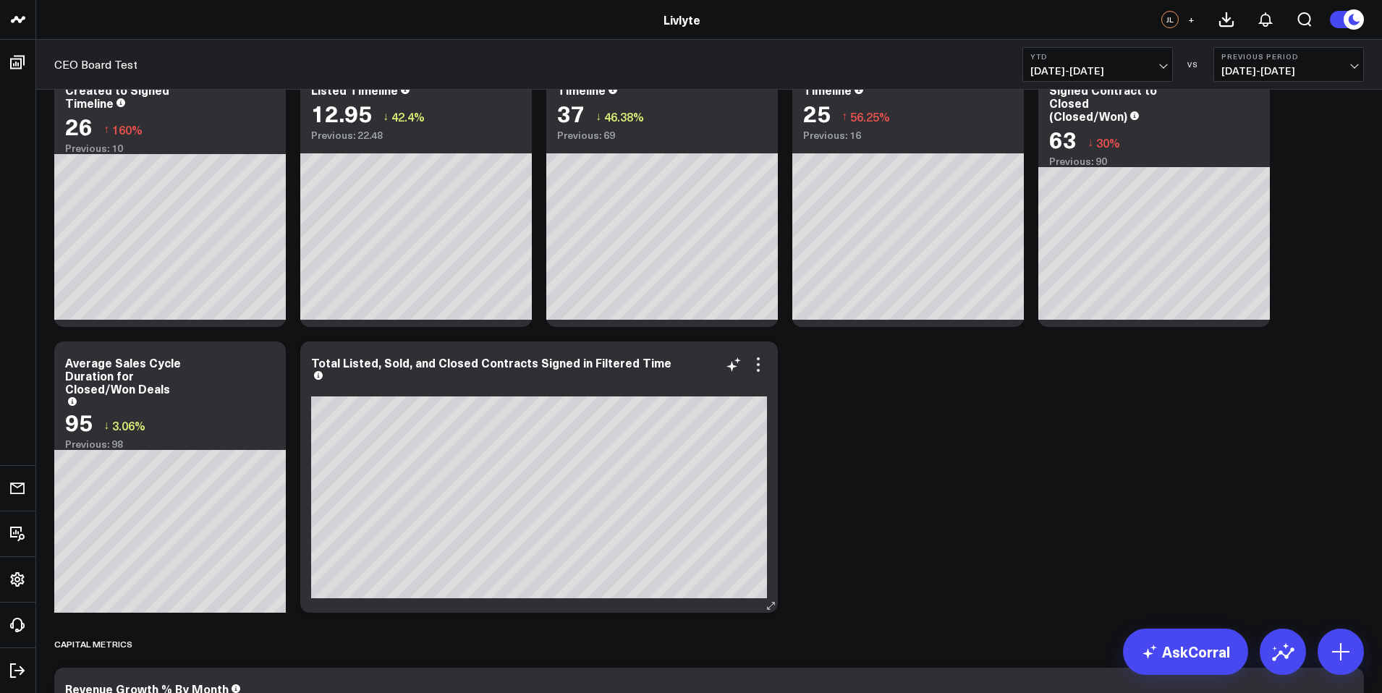
scroll to position [3062, 0]
